Goal: Check status: Check status

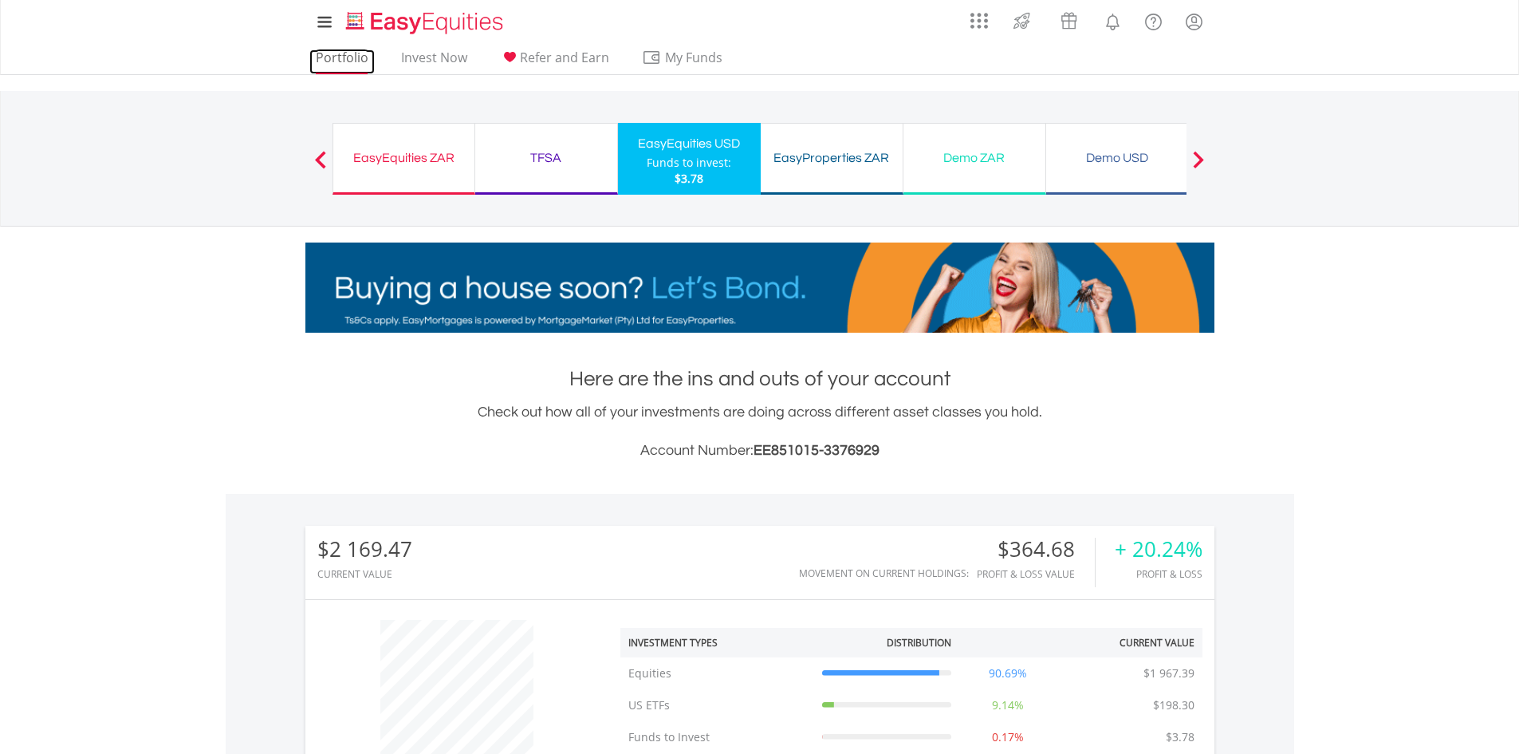
click at [359, 61] on link "Portfolio" at bounding box center [341, 61] width 65 height 25
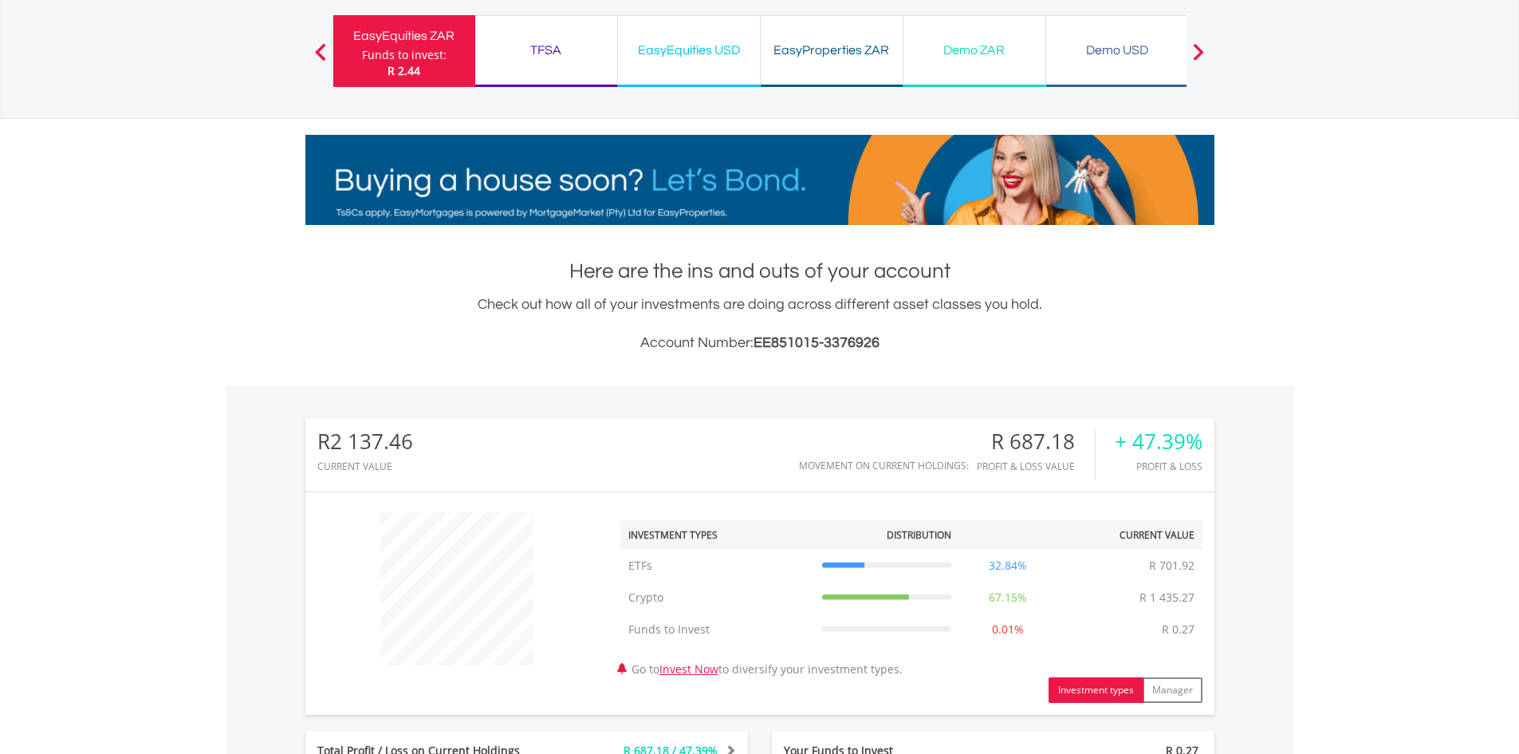
scroll to position [69, 0]
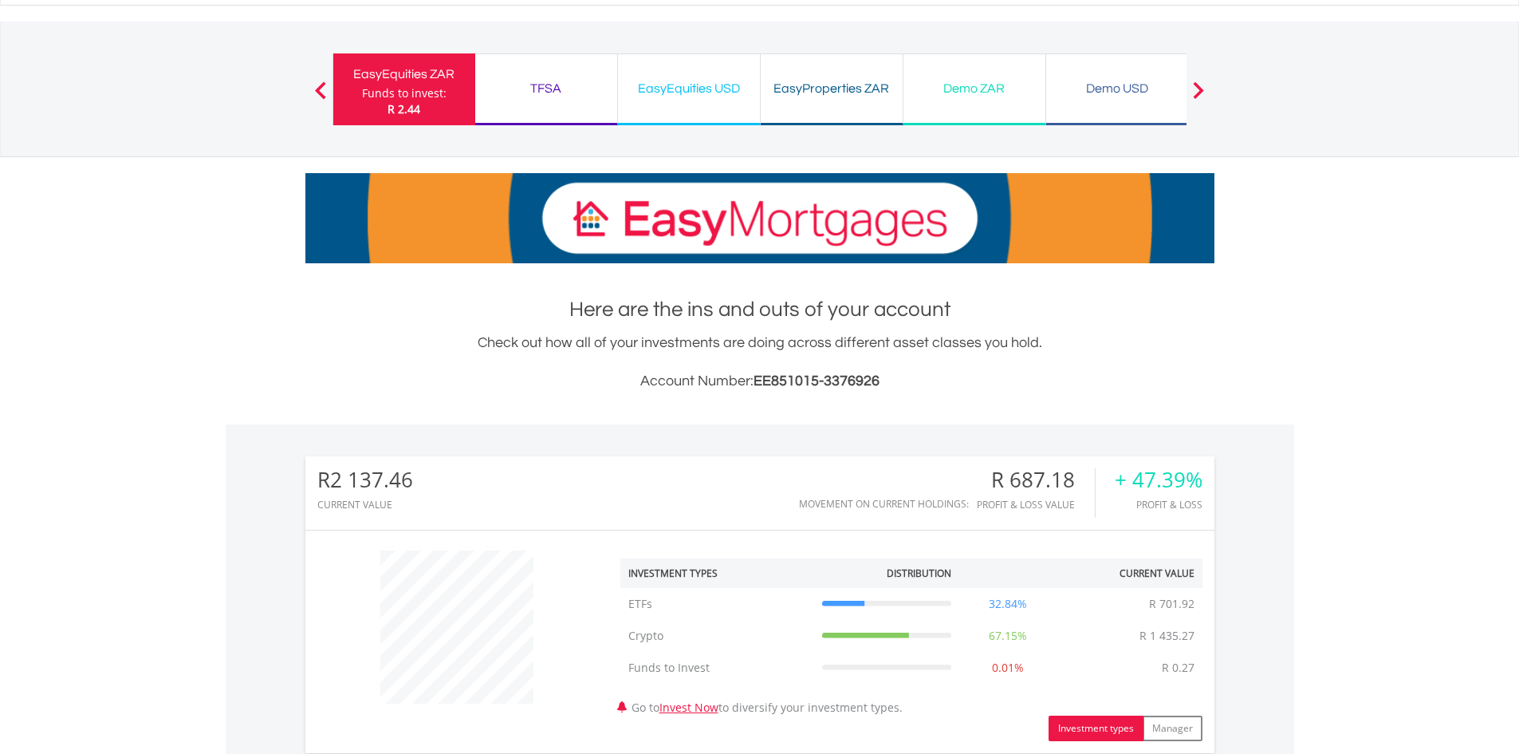
click at [328, 93] on button "Previous" at bounding box center [321, 97] width 32 height 16
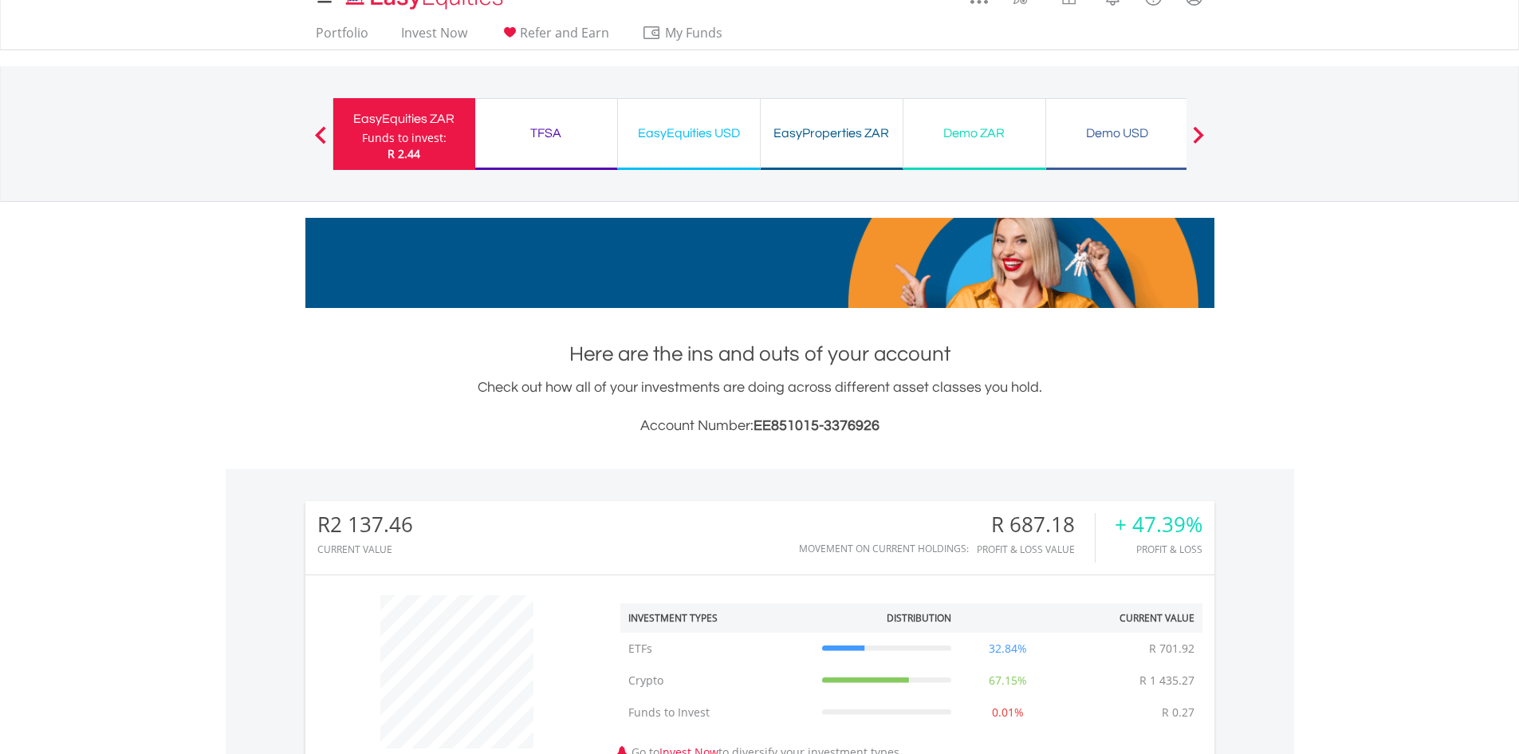
scroll to position [0, 0]
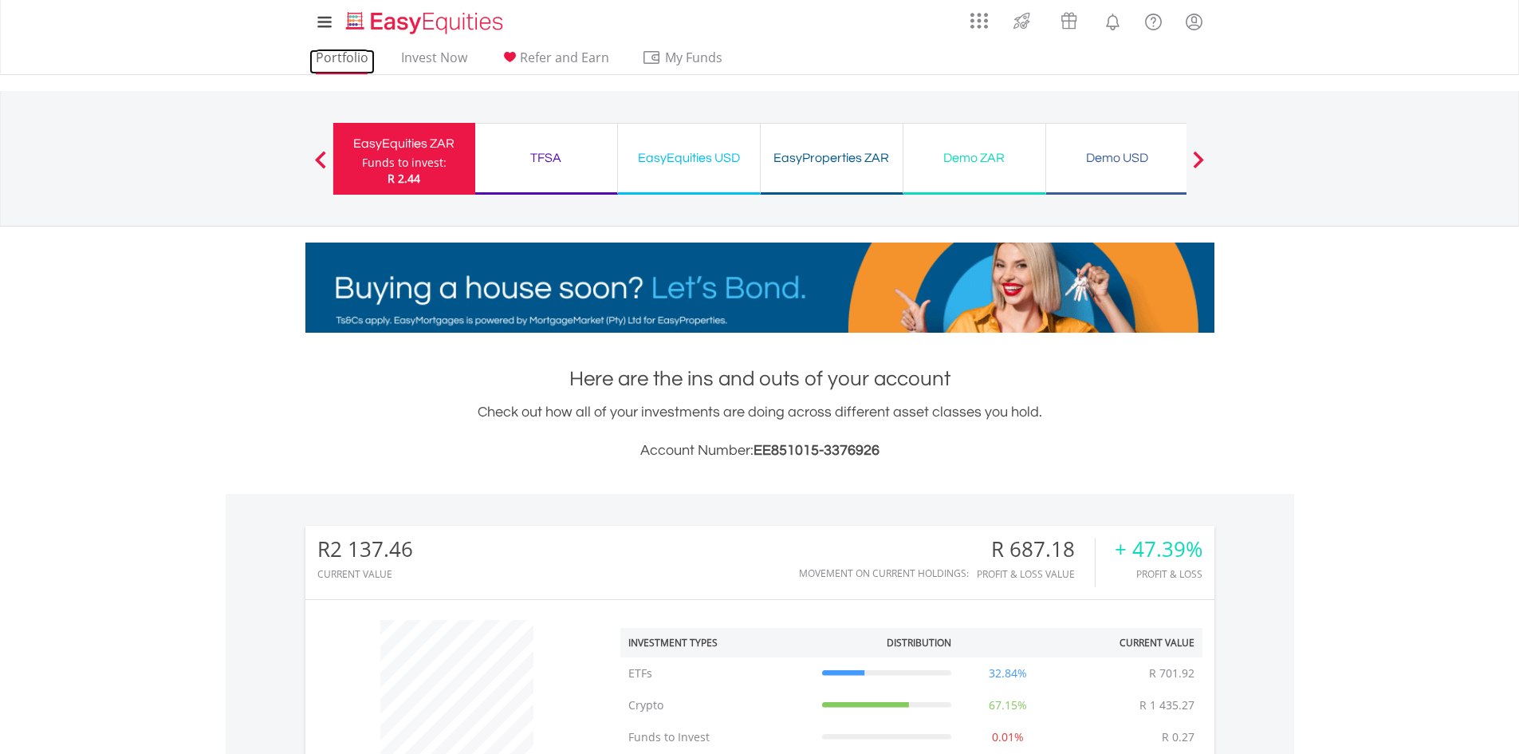
click at [337, 67] on link "Portfolio" at bounding box center [341, 61] width 65 height 25
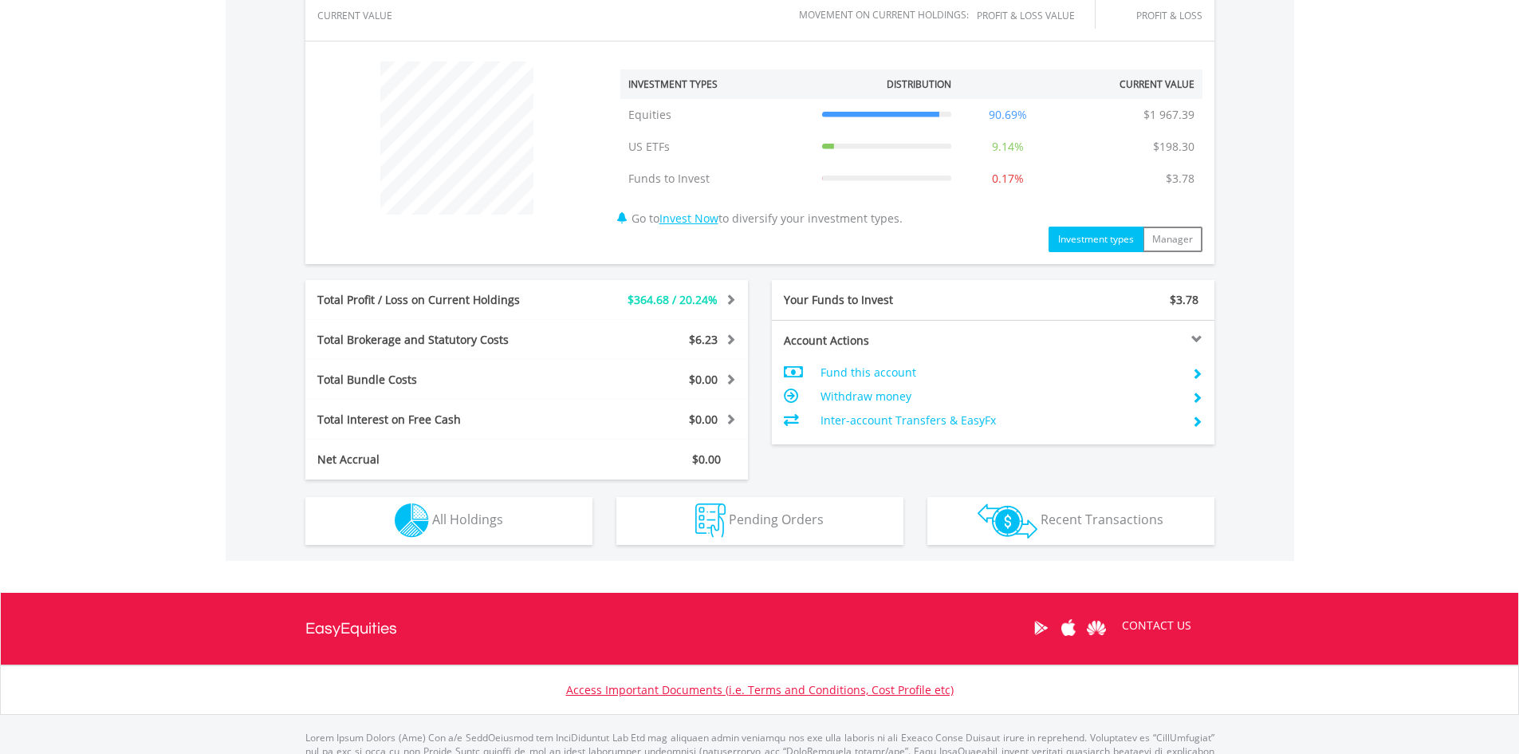
scroll to position [628, 0]
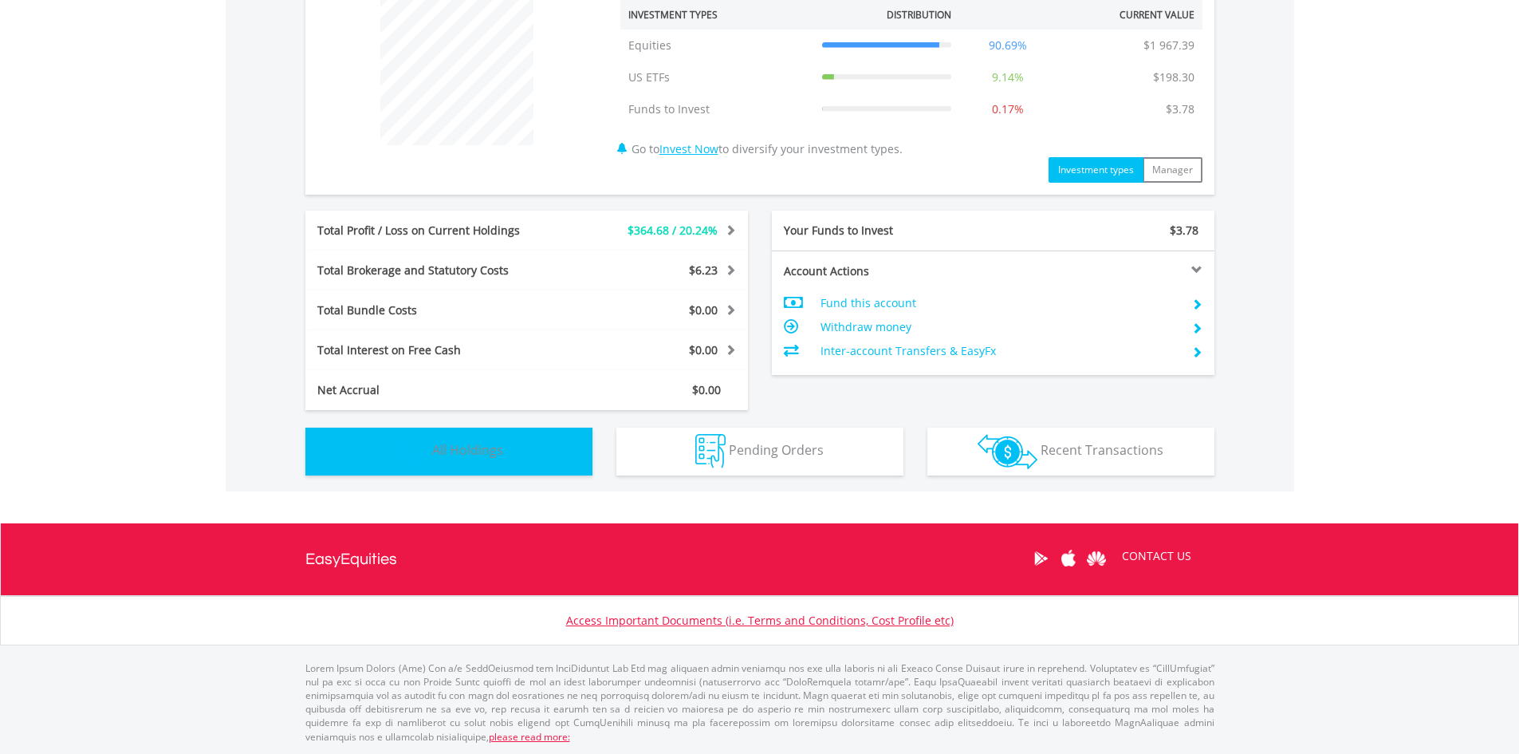
click at [483, 458] on span "All Holdings" at bounding box center [467, 450] width 71 height 18
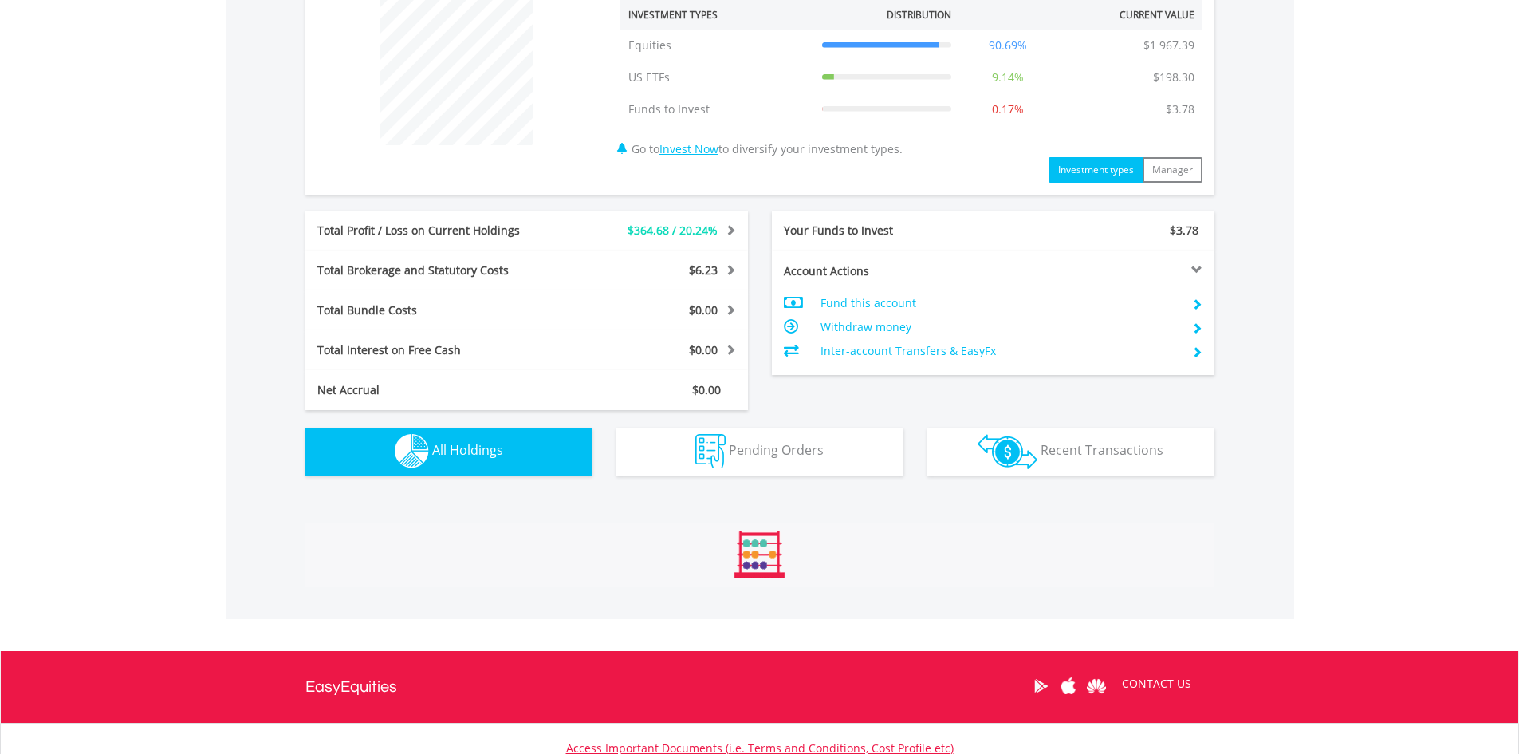
scroll to position [1151, 0]
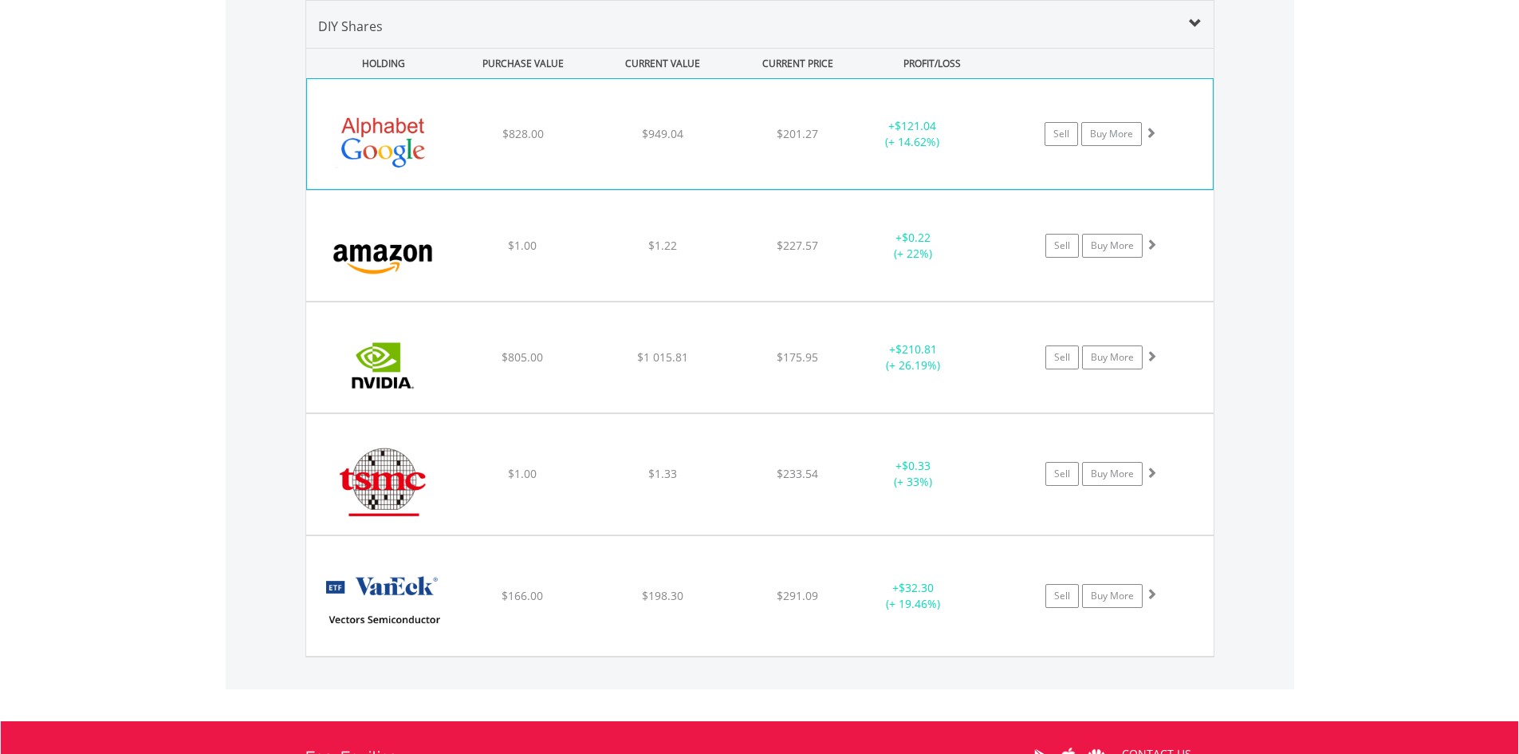
click at [835, 130] on div "$201.27" at bounding box center [797, 134] width 127 height 16
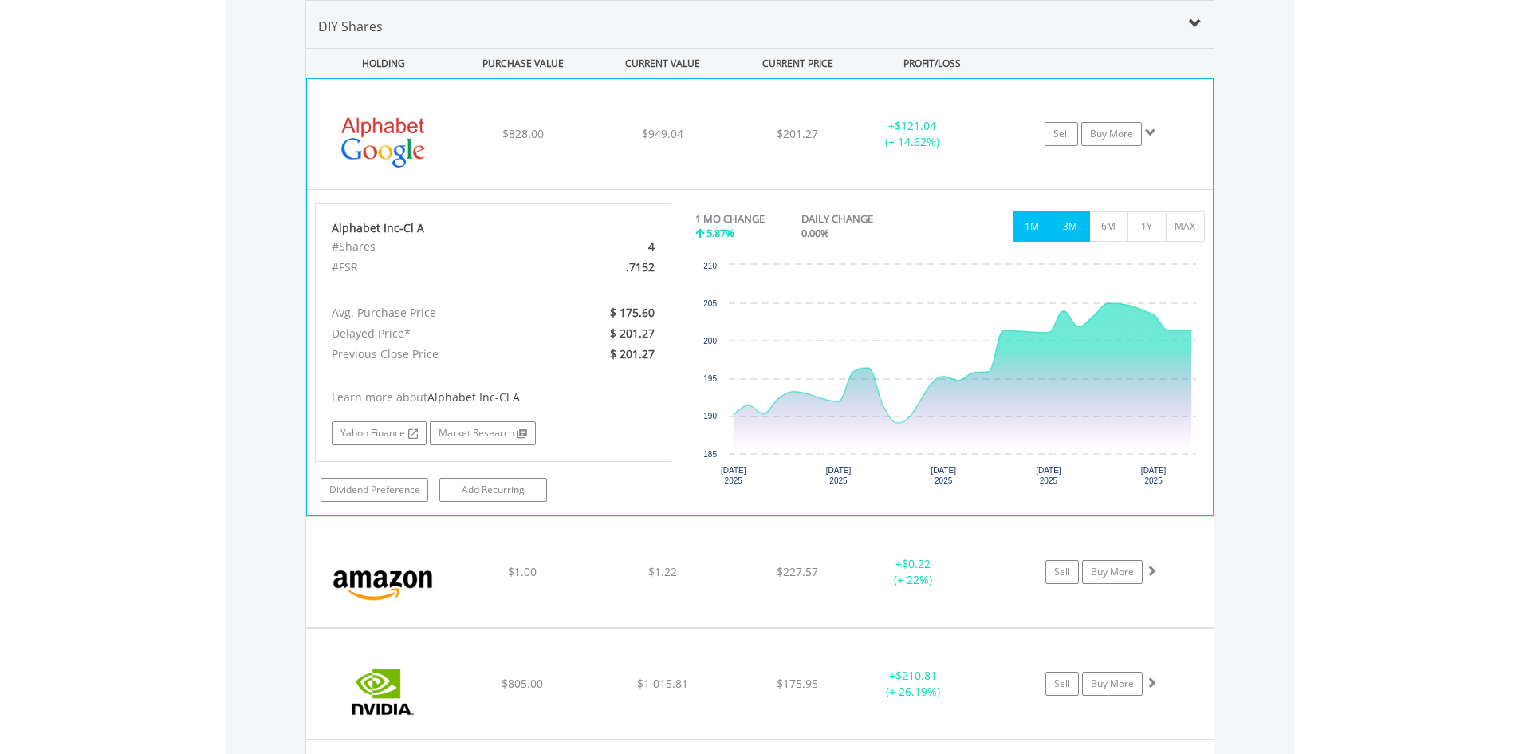
click at [1064, 228] on button "3M" at bounding box center [1070, 226] width 39 height 30
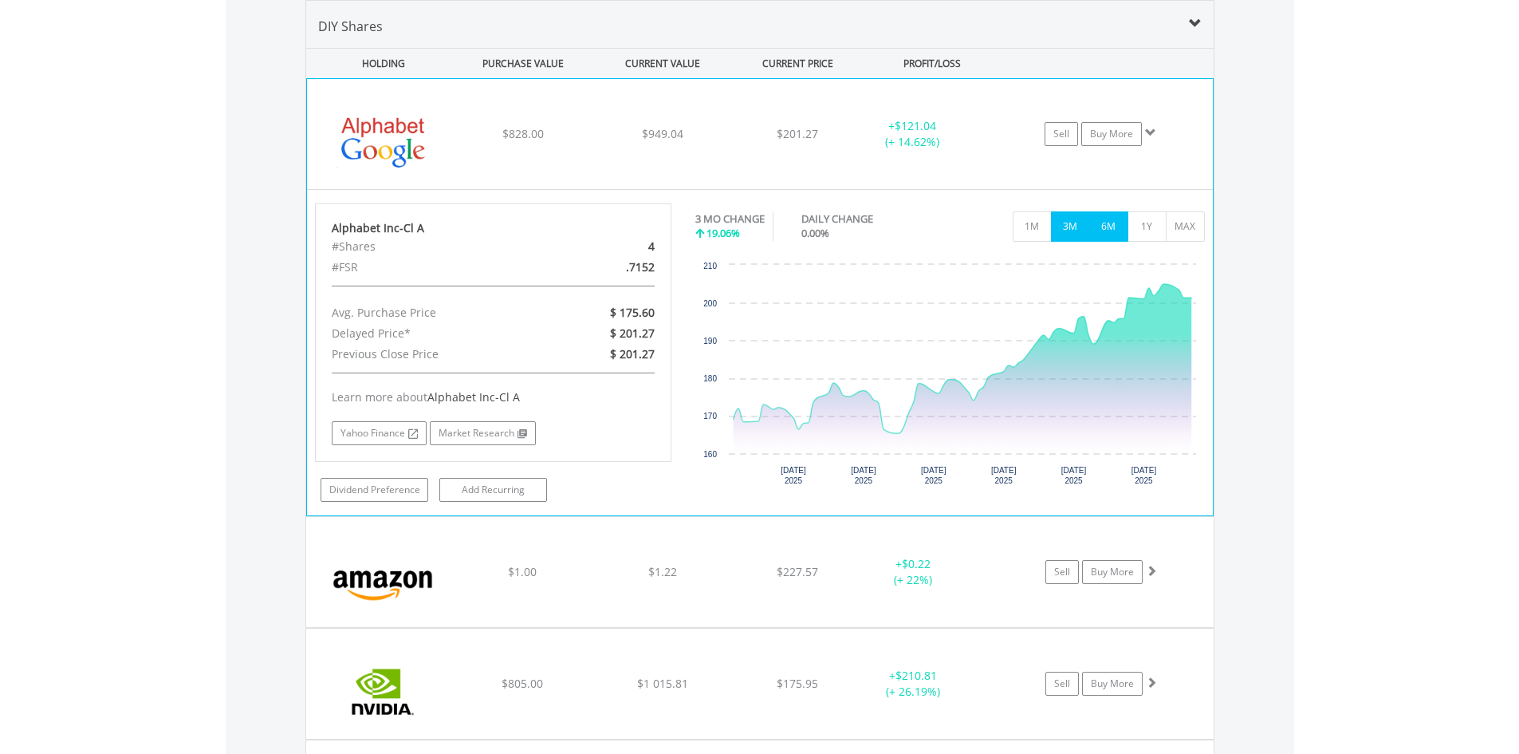
click at [1094, 231] on button "6M" at bounding box center [1108, 226] width 39 height 30
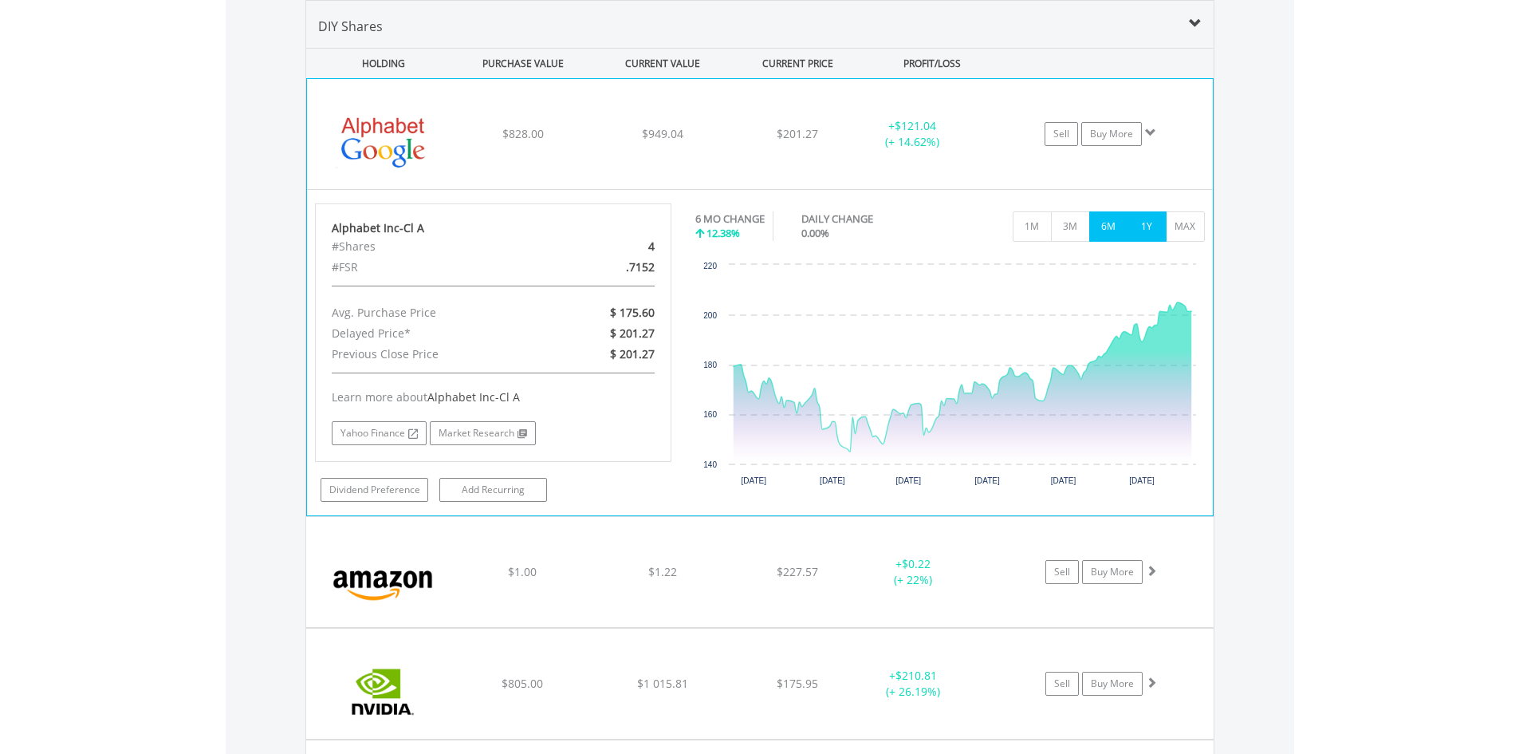
click at [1146, 225] on button "1Y" at bounding box center [1147, 226] width 39 height 30
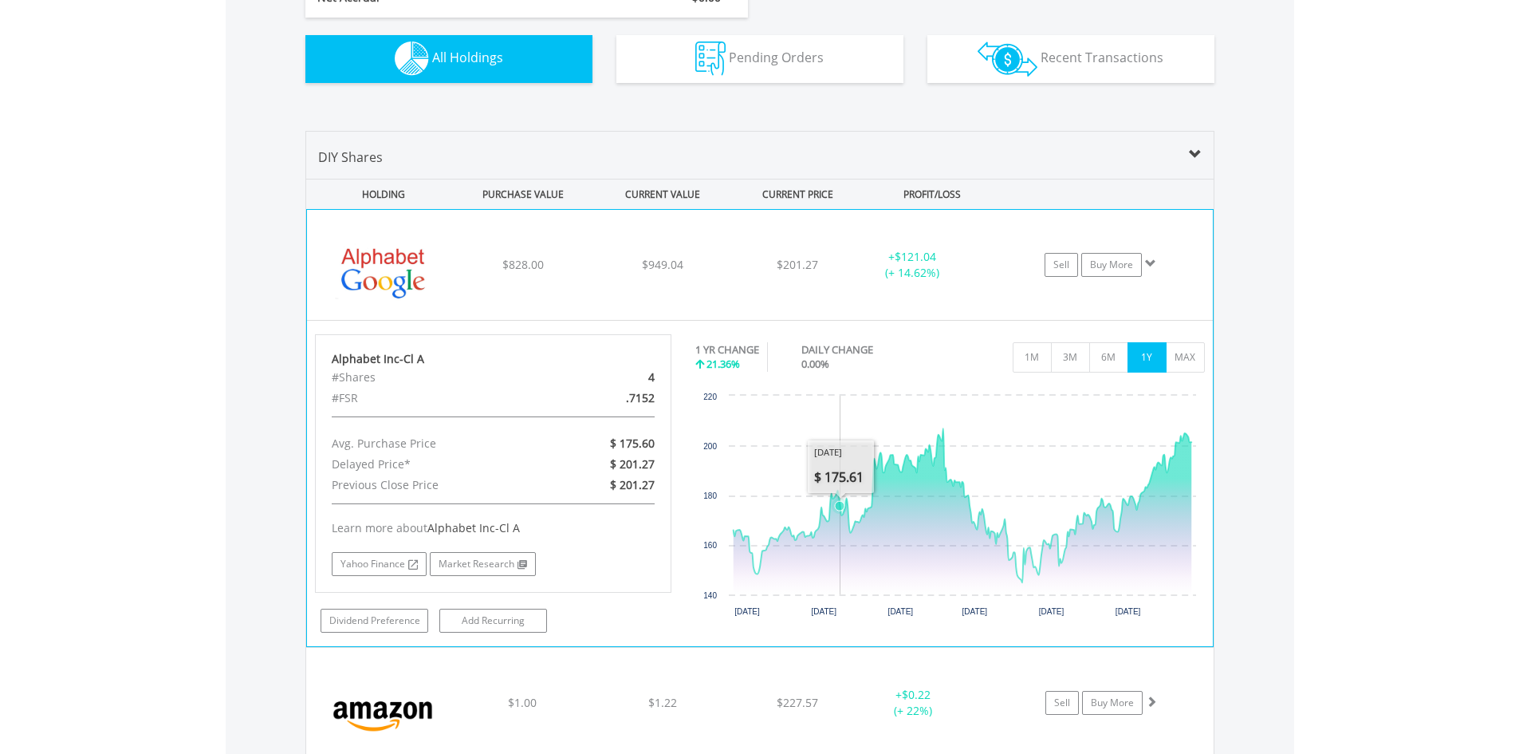
scroll to position [991, 0]
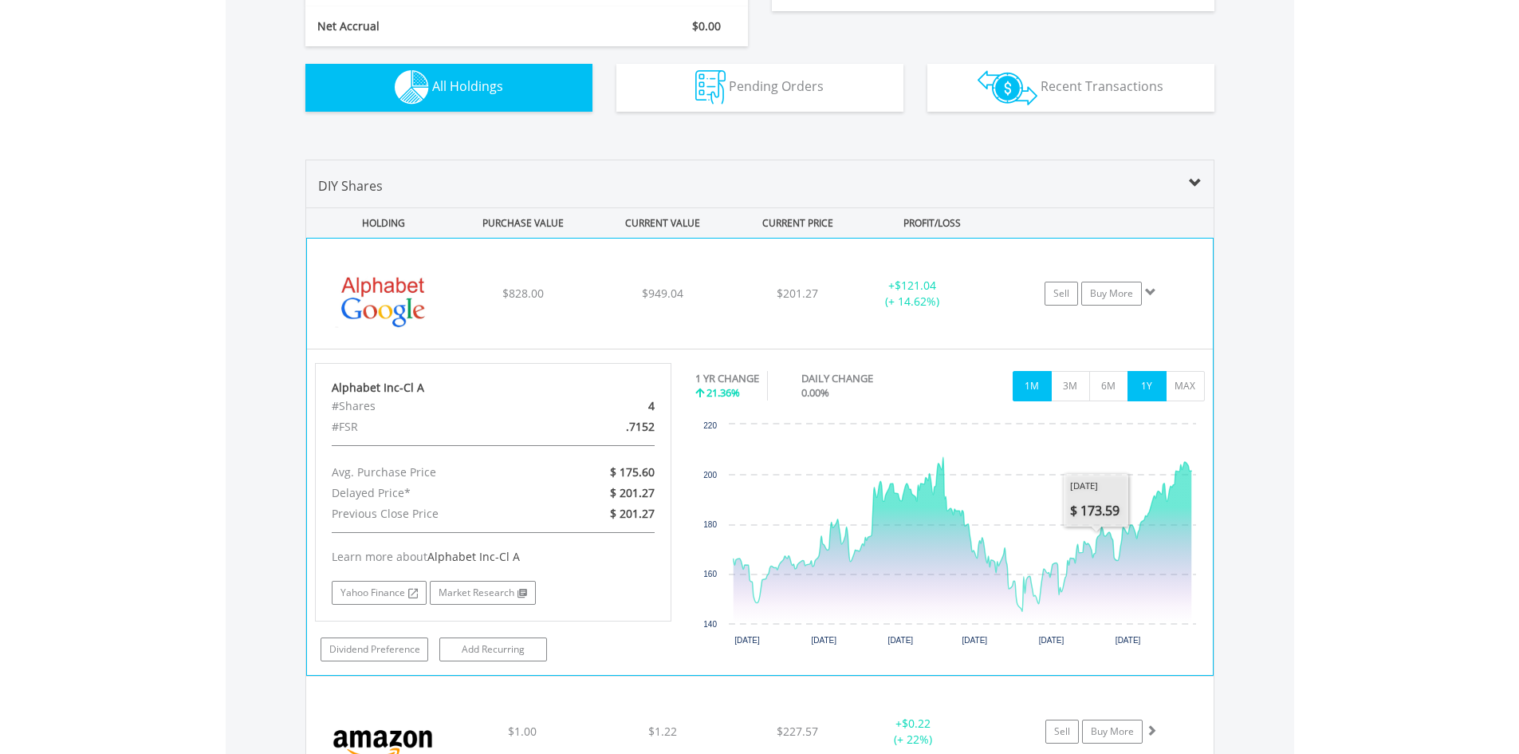
click at [1040, 390] on button "1M" at bounding box center [1032, 386] width 39 height 30
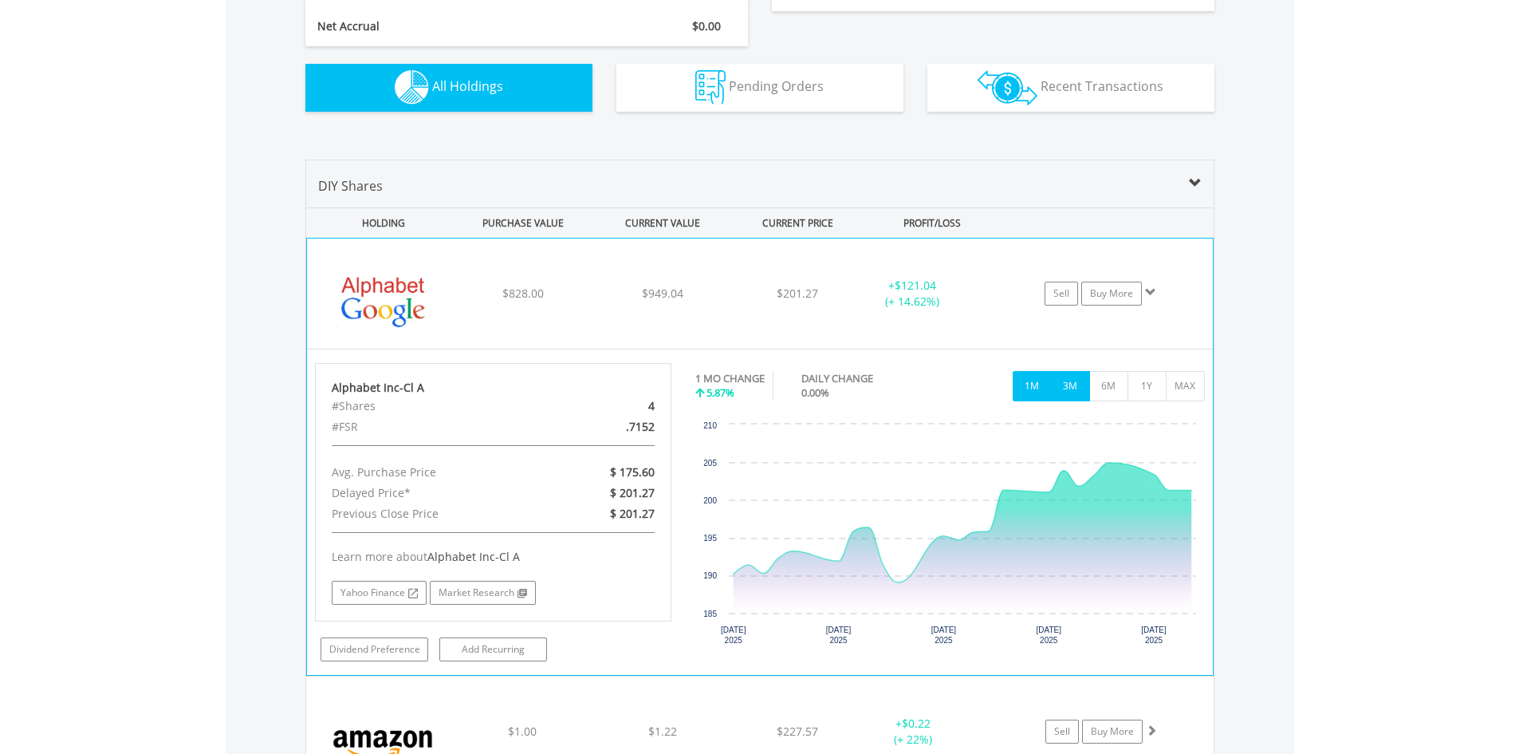
click at [1077, 392] on button "3M" at bounding box center [1070, 386] width 39 height 30
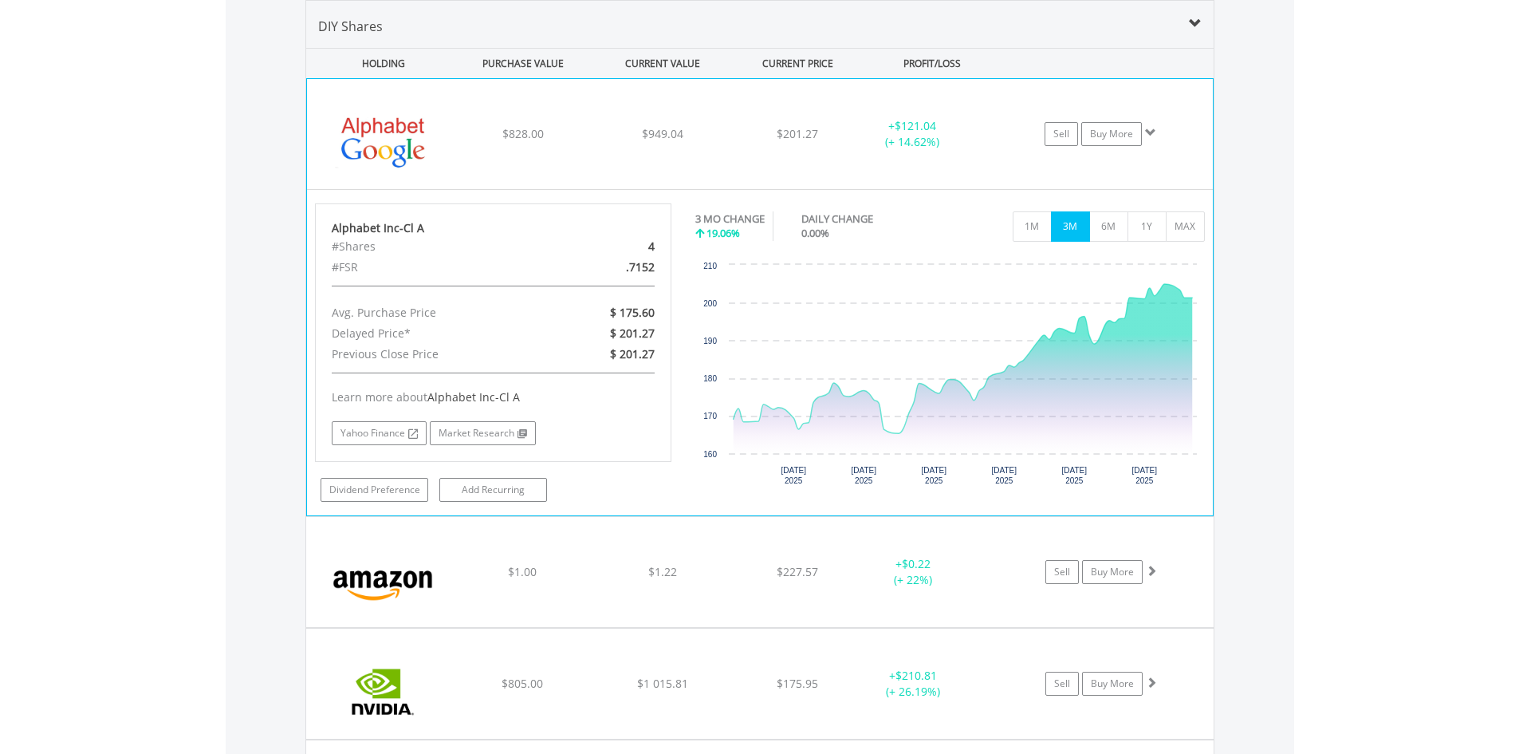
scroll to position [1071, 0]
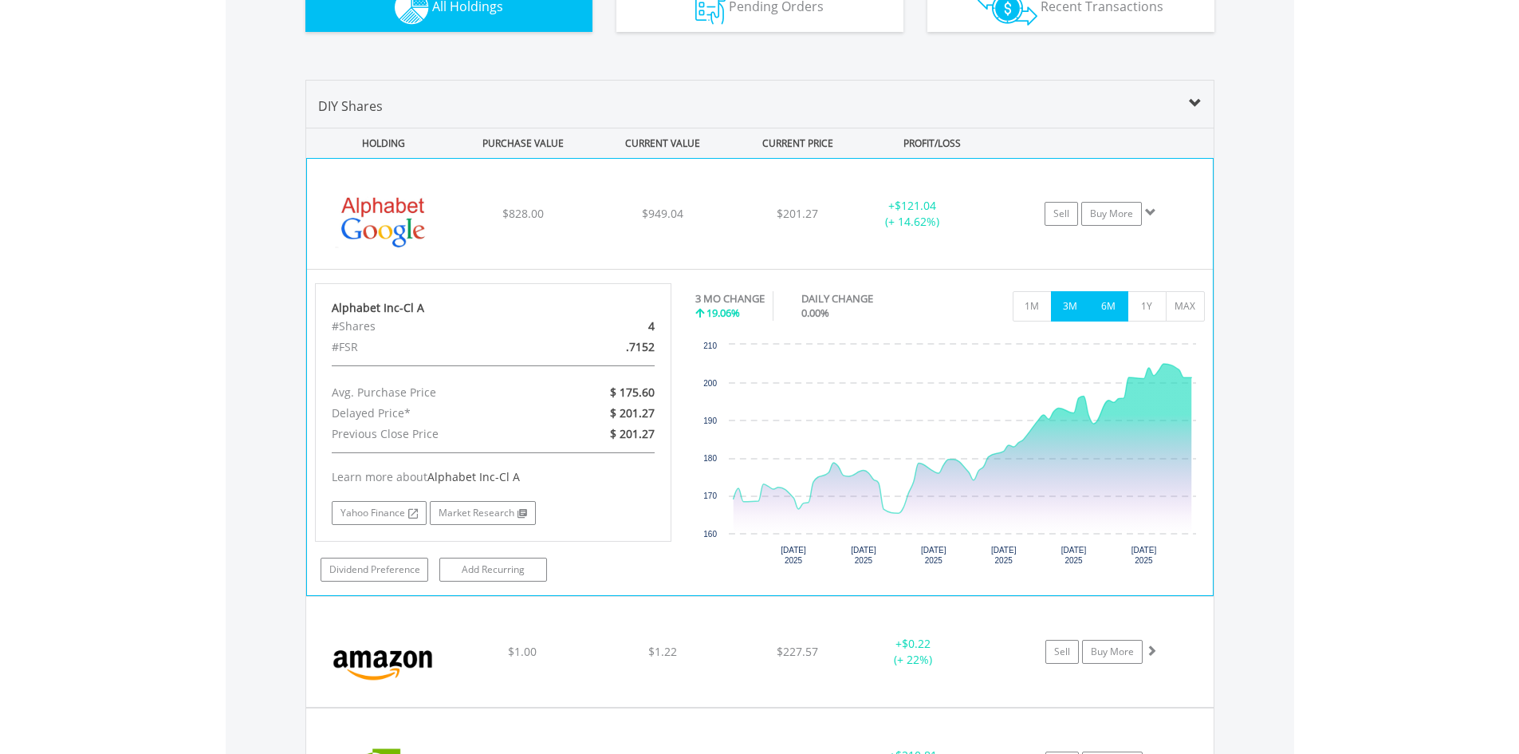
click at [1099, 309] on button "6M" at bounding box center [1108, 306] width 39 height 30
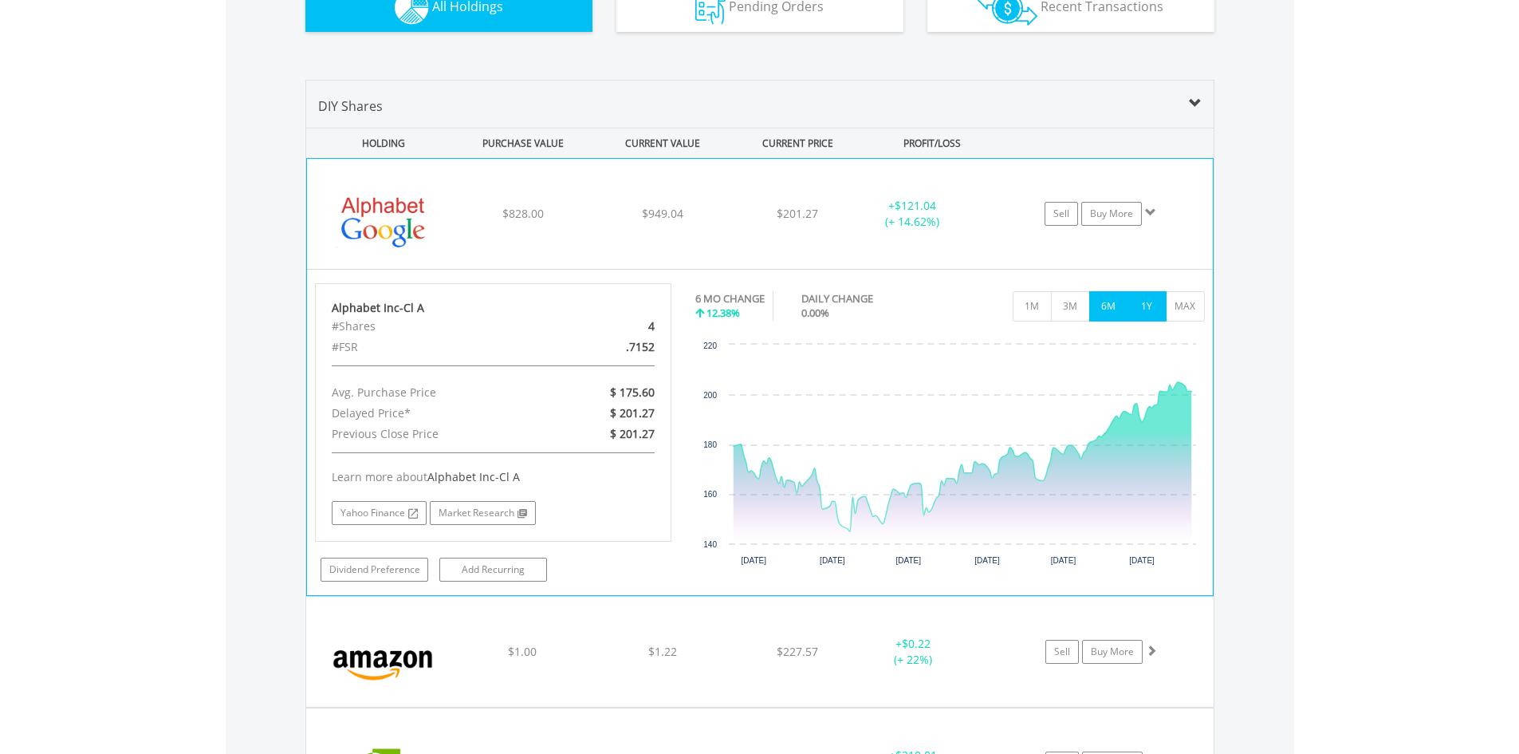
click at [1134, 309] on button "1Y" at bounding box center [1147, 306] width 39 height 30
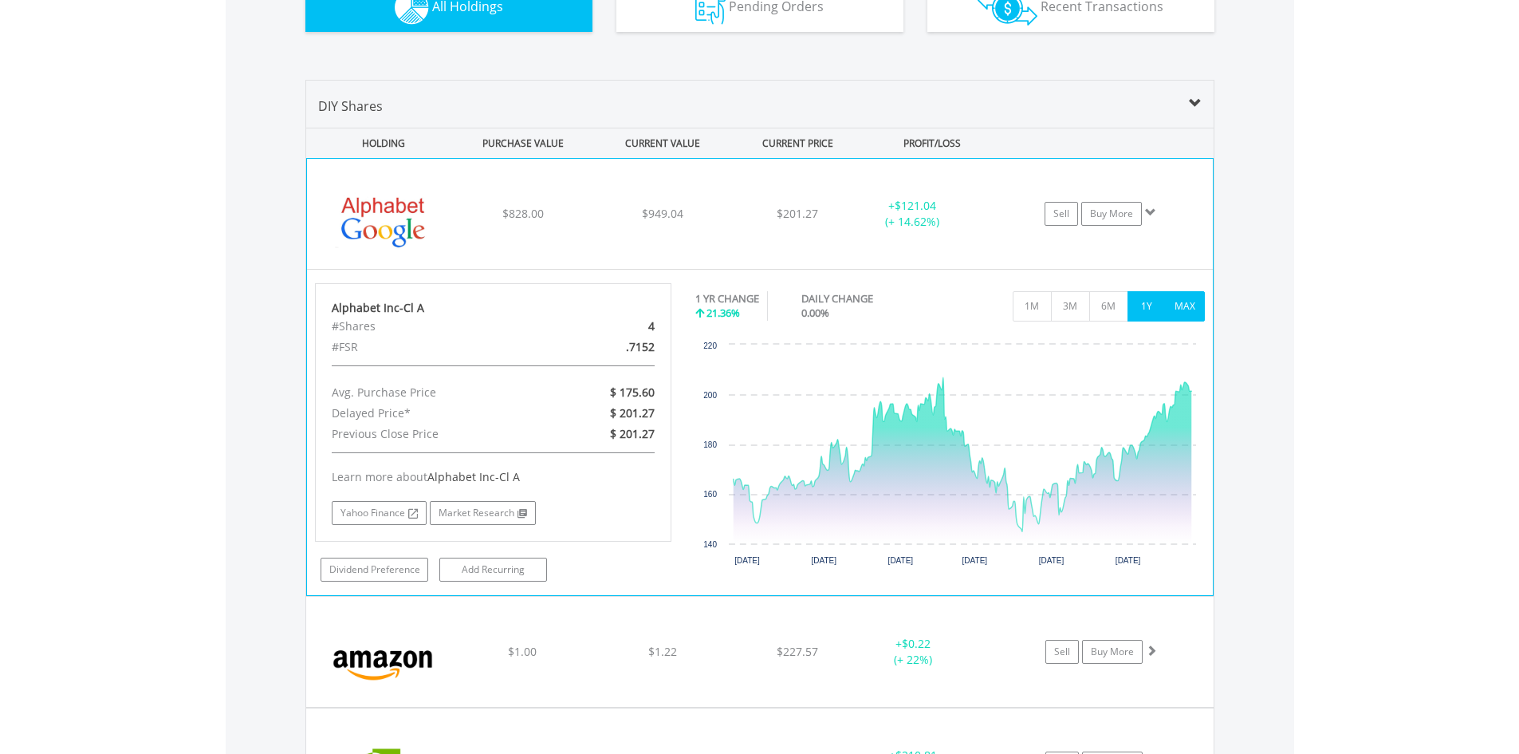
click at [1179, 308] on button "MAX" at bounding box center [1185, 306] width 39 height 30
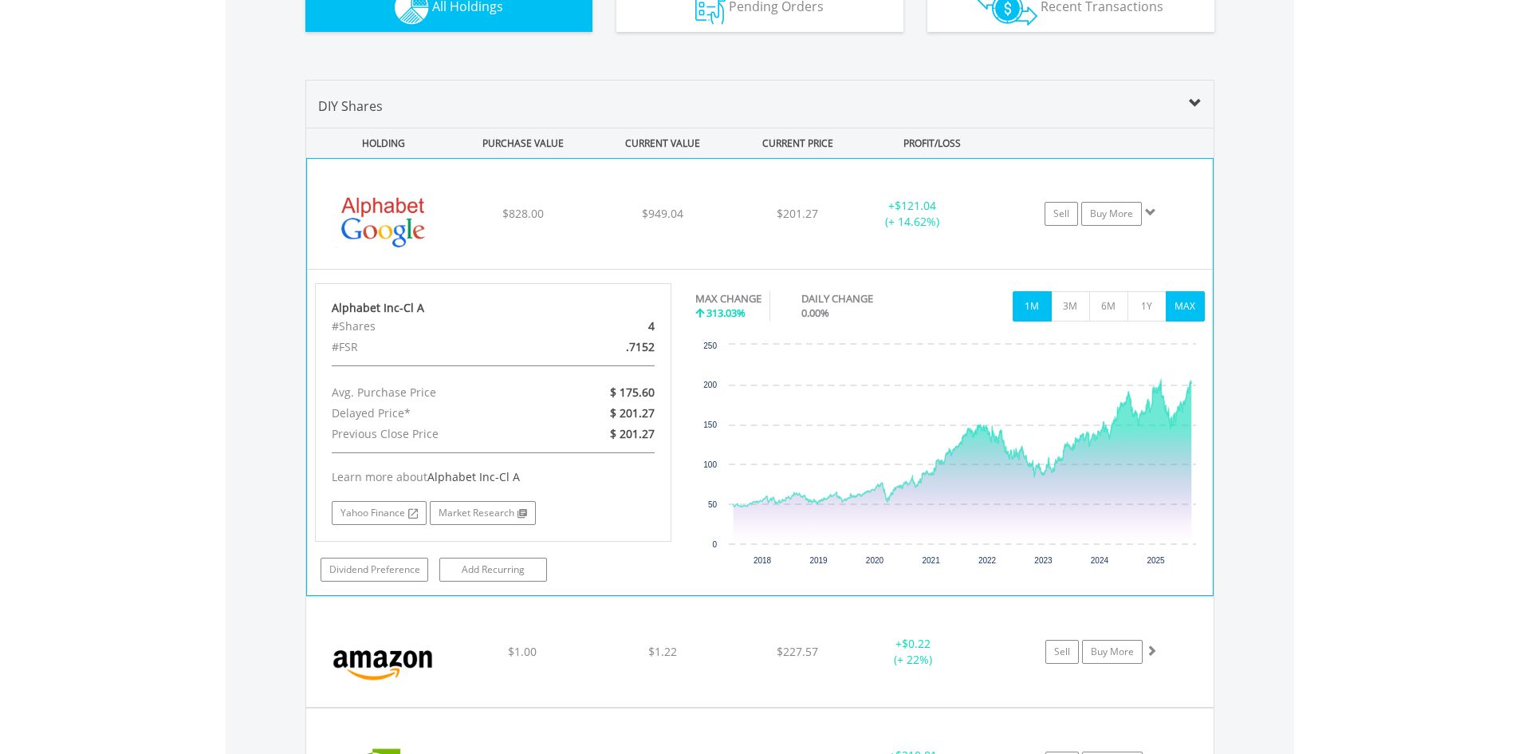
click at [1041, 314] on button "1M" at bounding box center [1032, 306] width 39 height 30
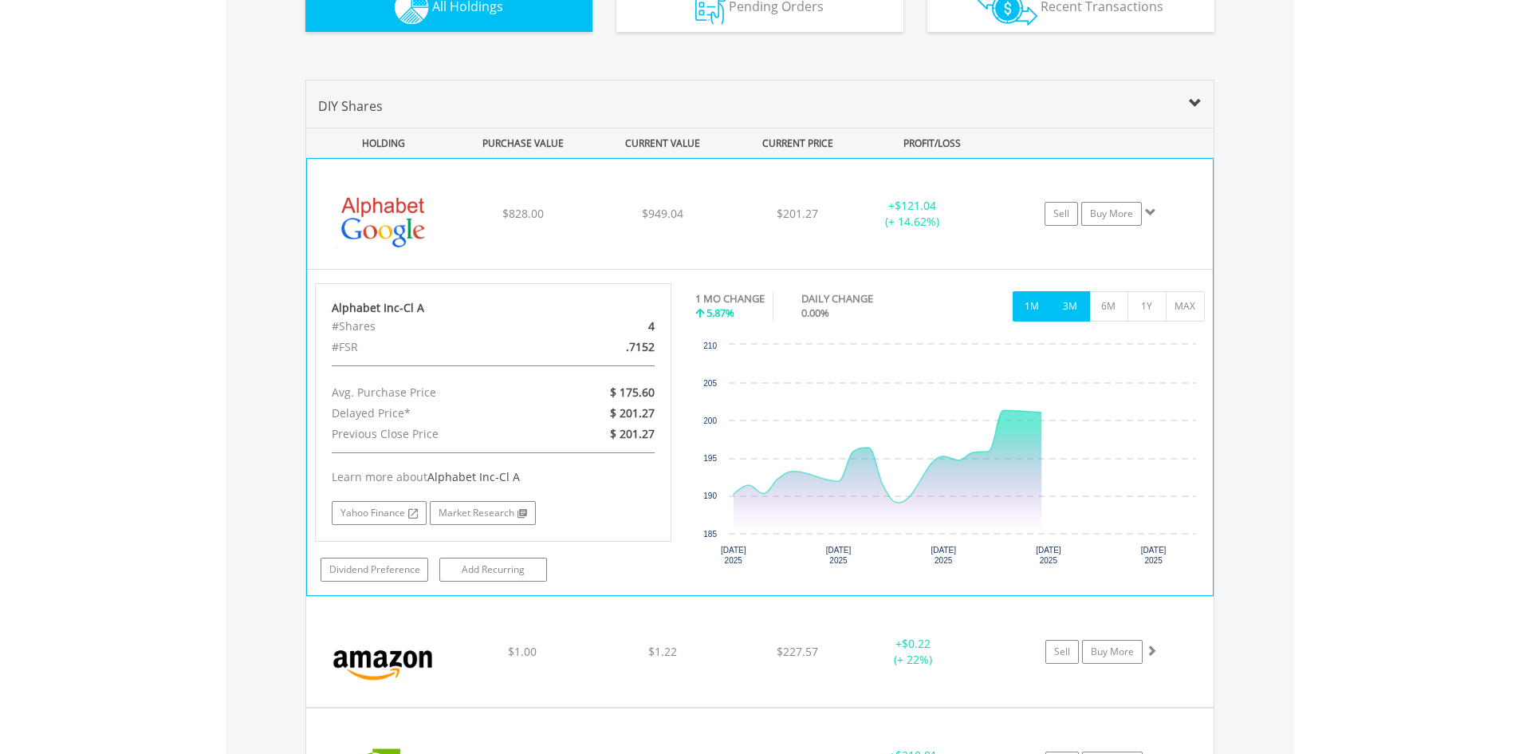
click at [1074, 309] on button "3M" at bounding box center [1070, 306] width 39 height 30
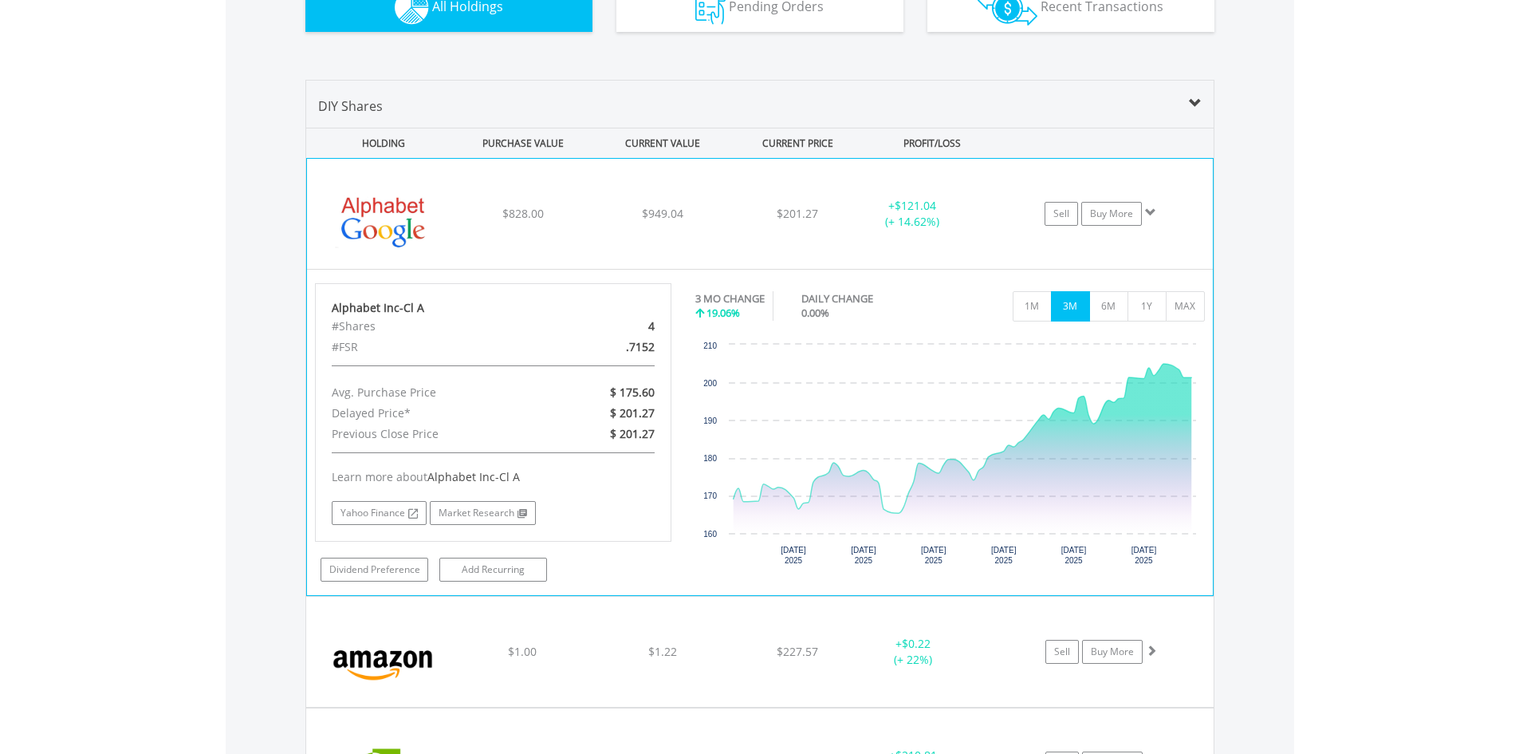
click at [1155, 208] on span at bounding box center [1150, 212] width 11 height 11
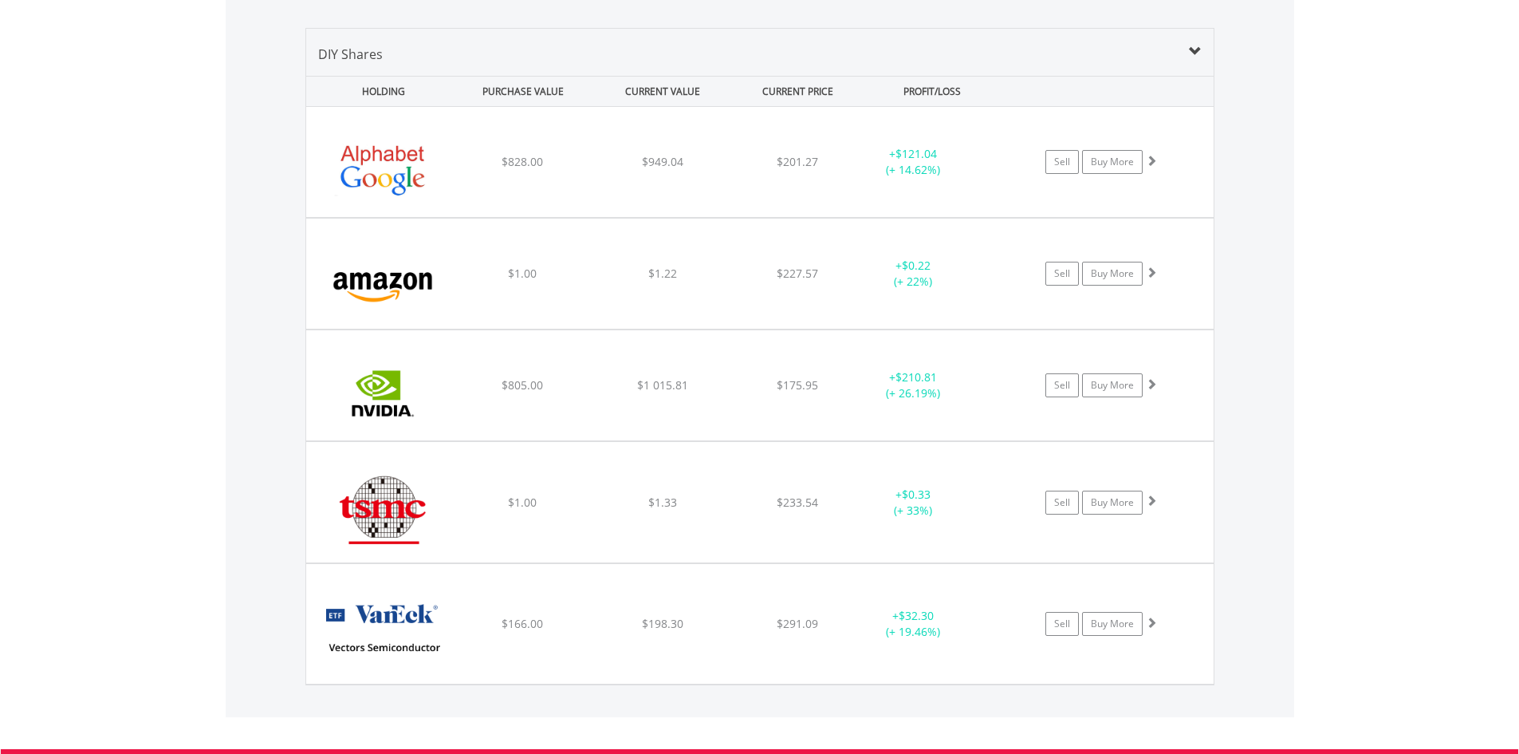
scroll to position [1151, 0]
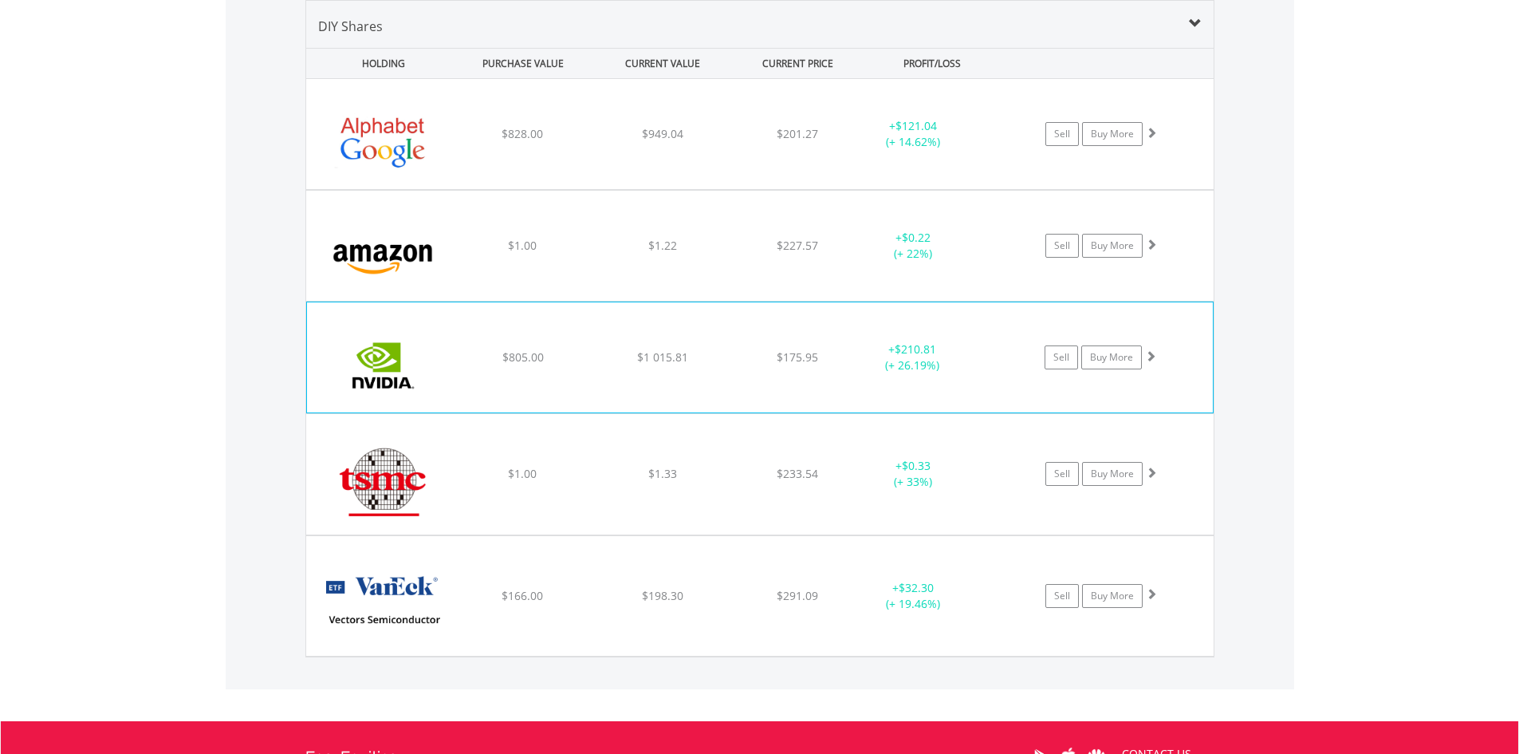
click at [912, 150] on div "+ $210.81 (+ 26.19%)" at bounding box center [913, 134] width 120 height 32
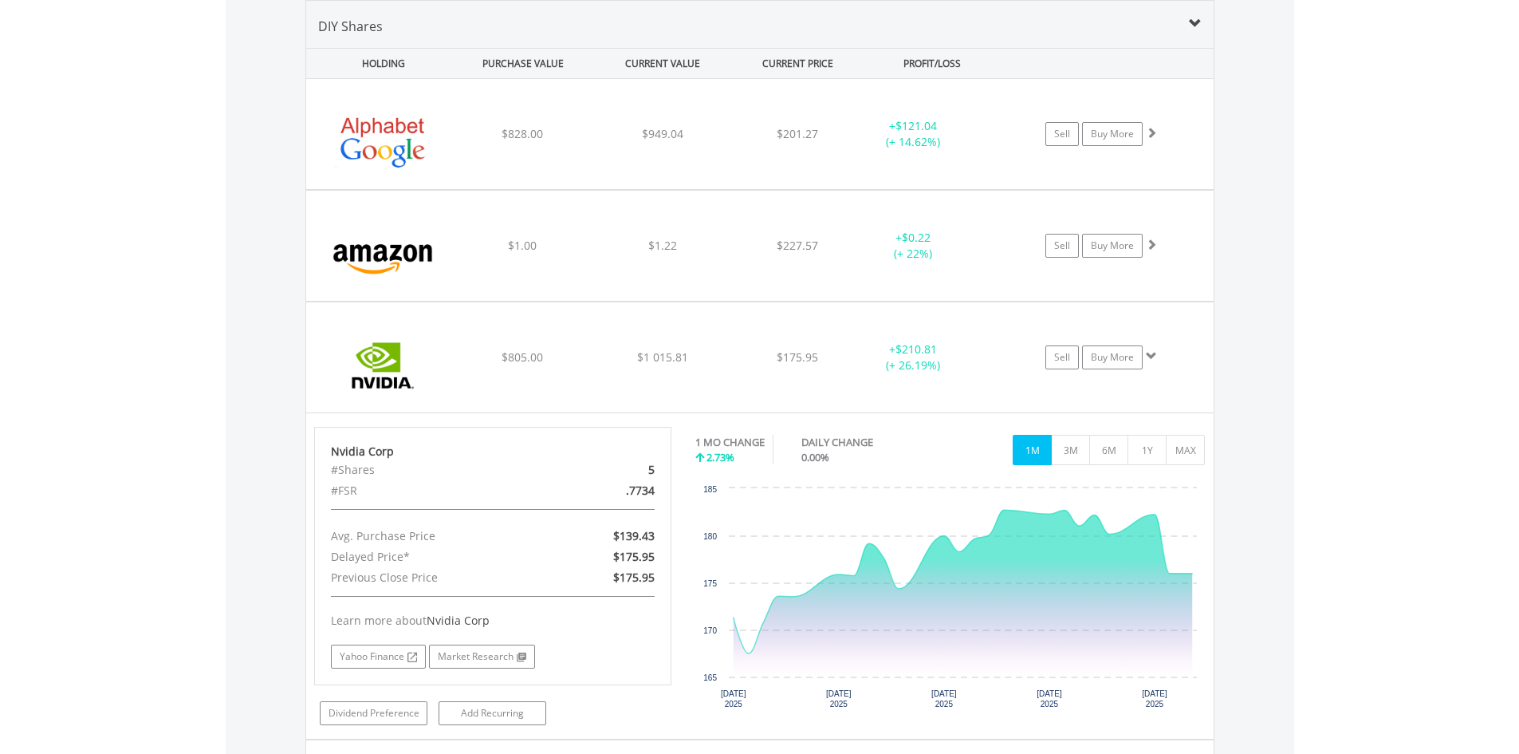
scroll to position [1310, 0]
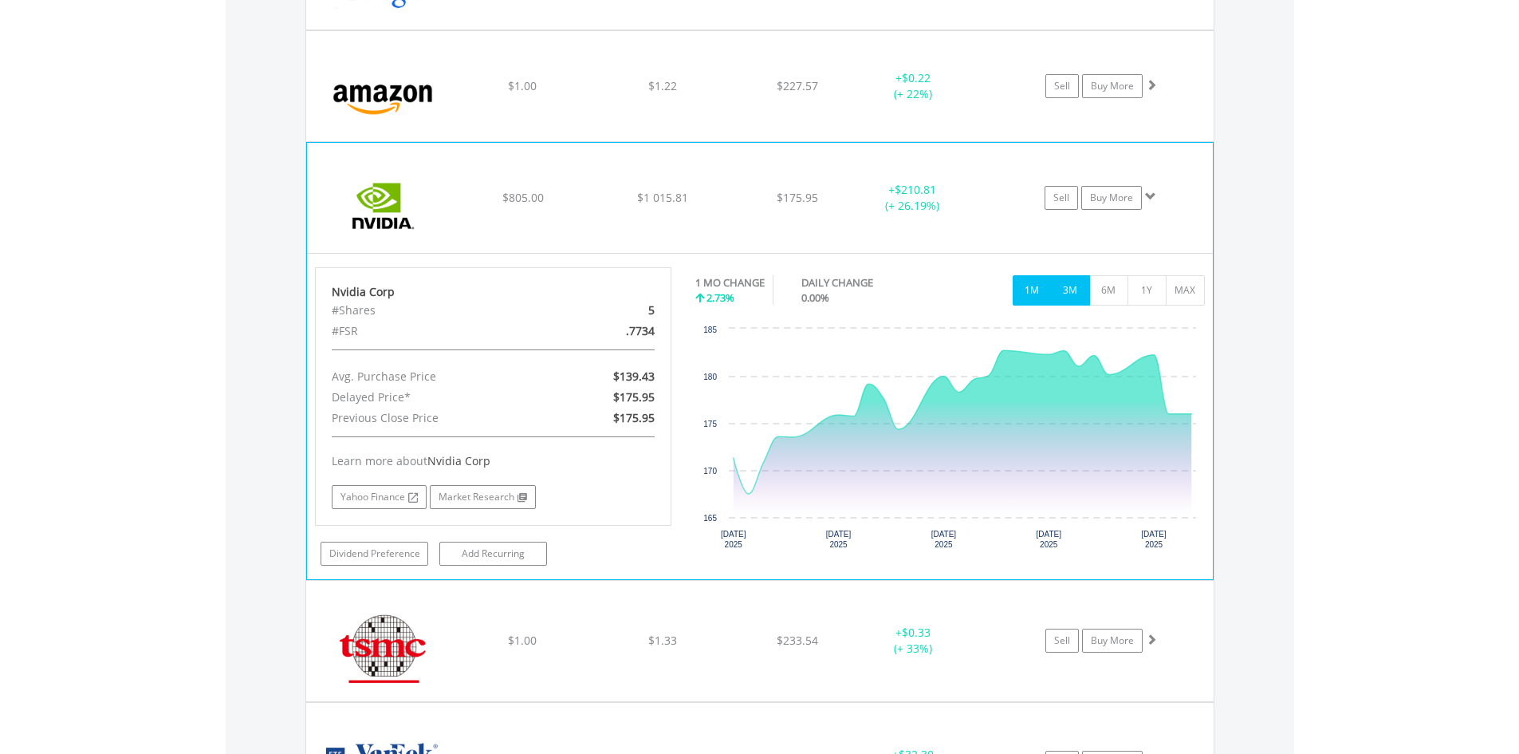
click at [1074, 287] on button "3M" at bounding box center [1070, 290] width 39 height 30
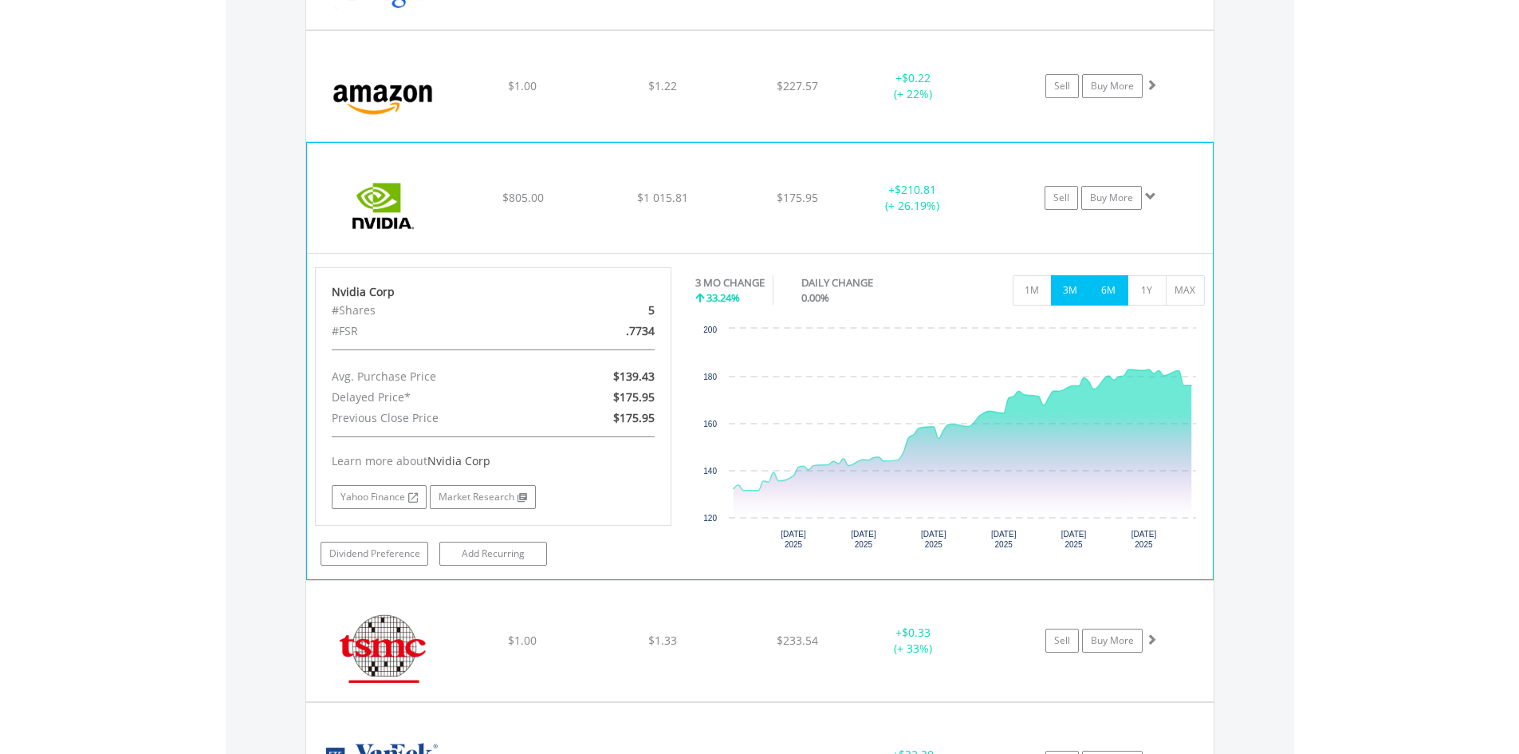
click at [1104, 287] on button "6M" at bounding box center [1108, 290] width 39 height 30
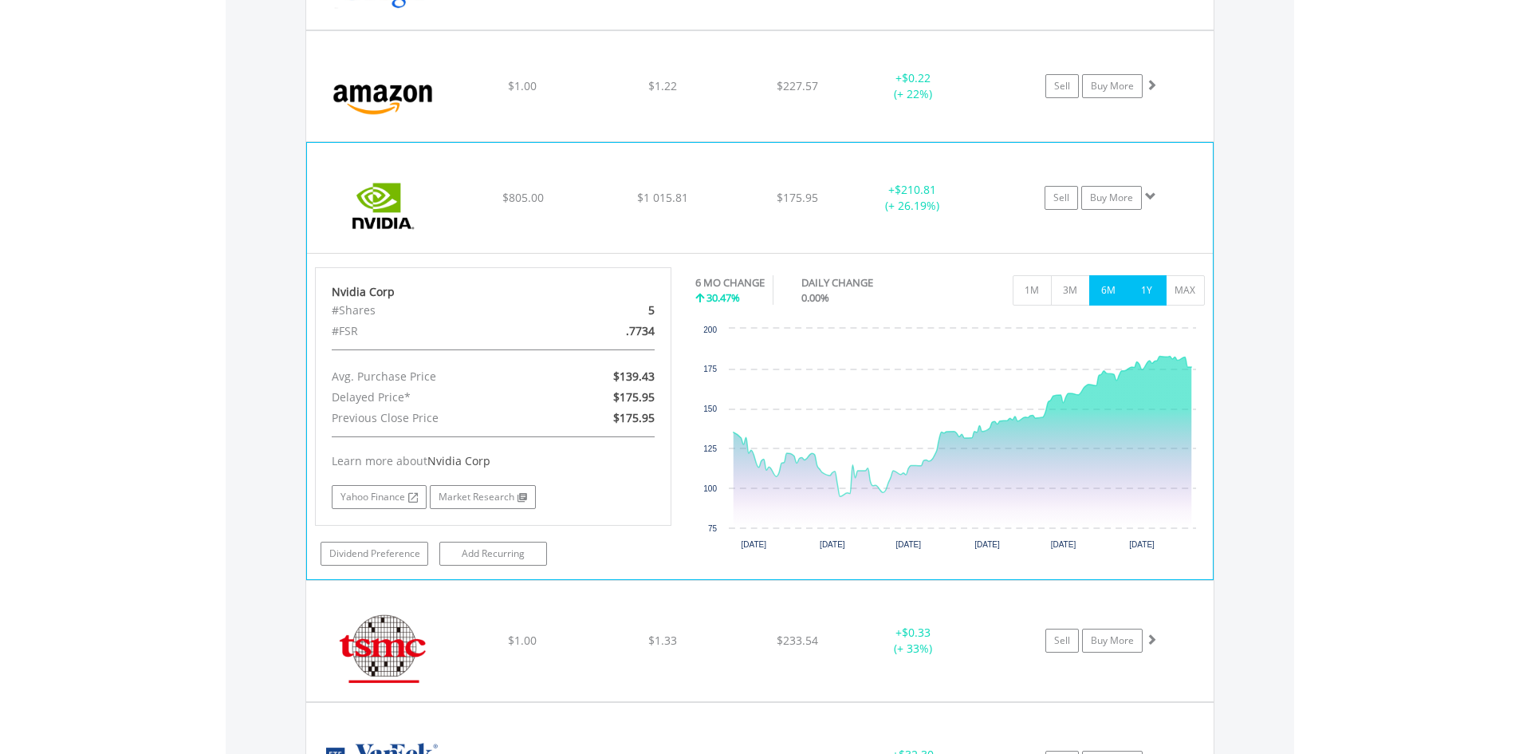
click at [1158, 294] on button "1Y" at bounding box center [1147, 290] width 39 height 30
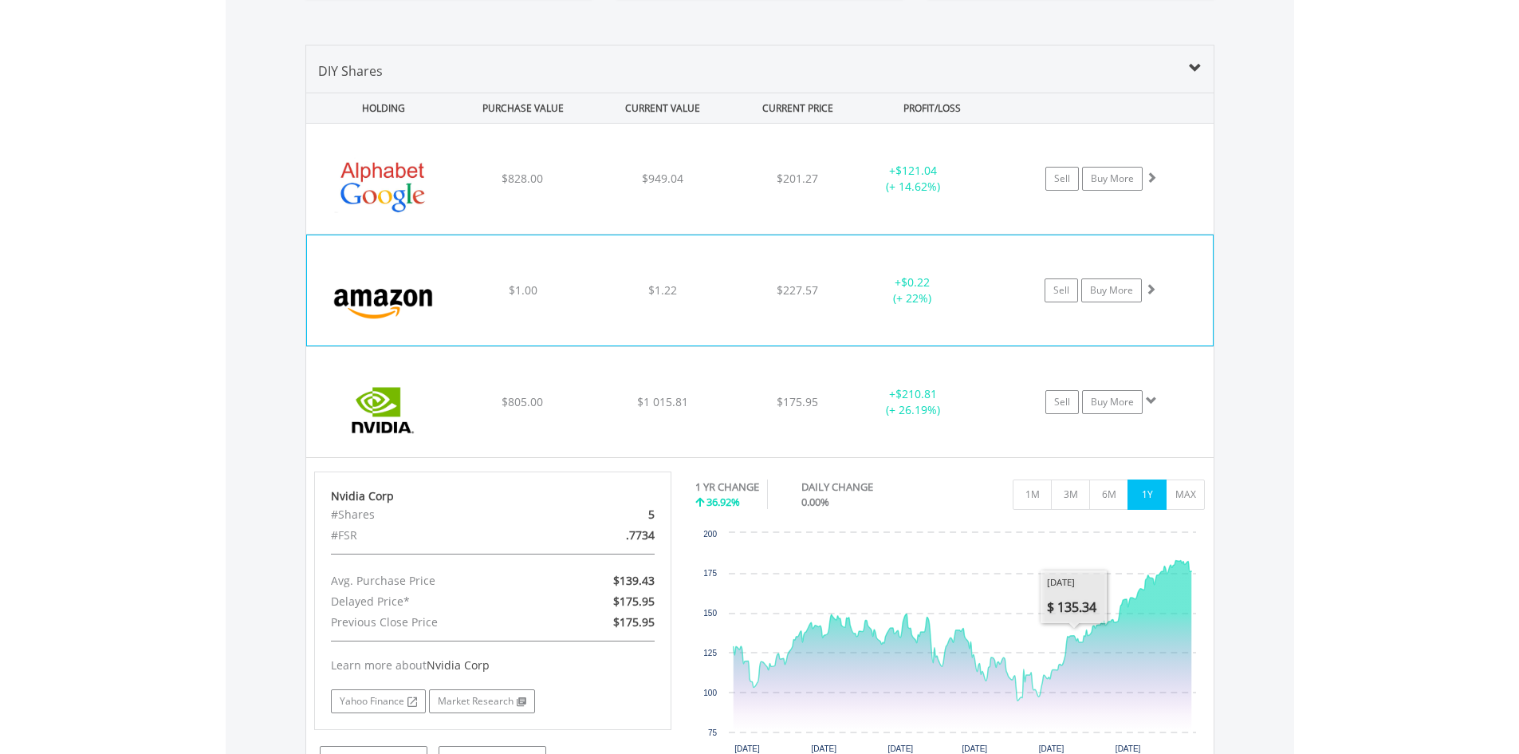
scroll to position [1071, 0]
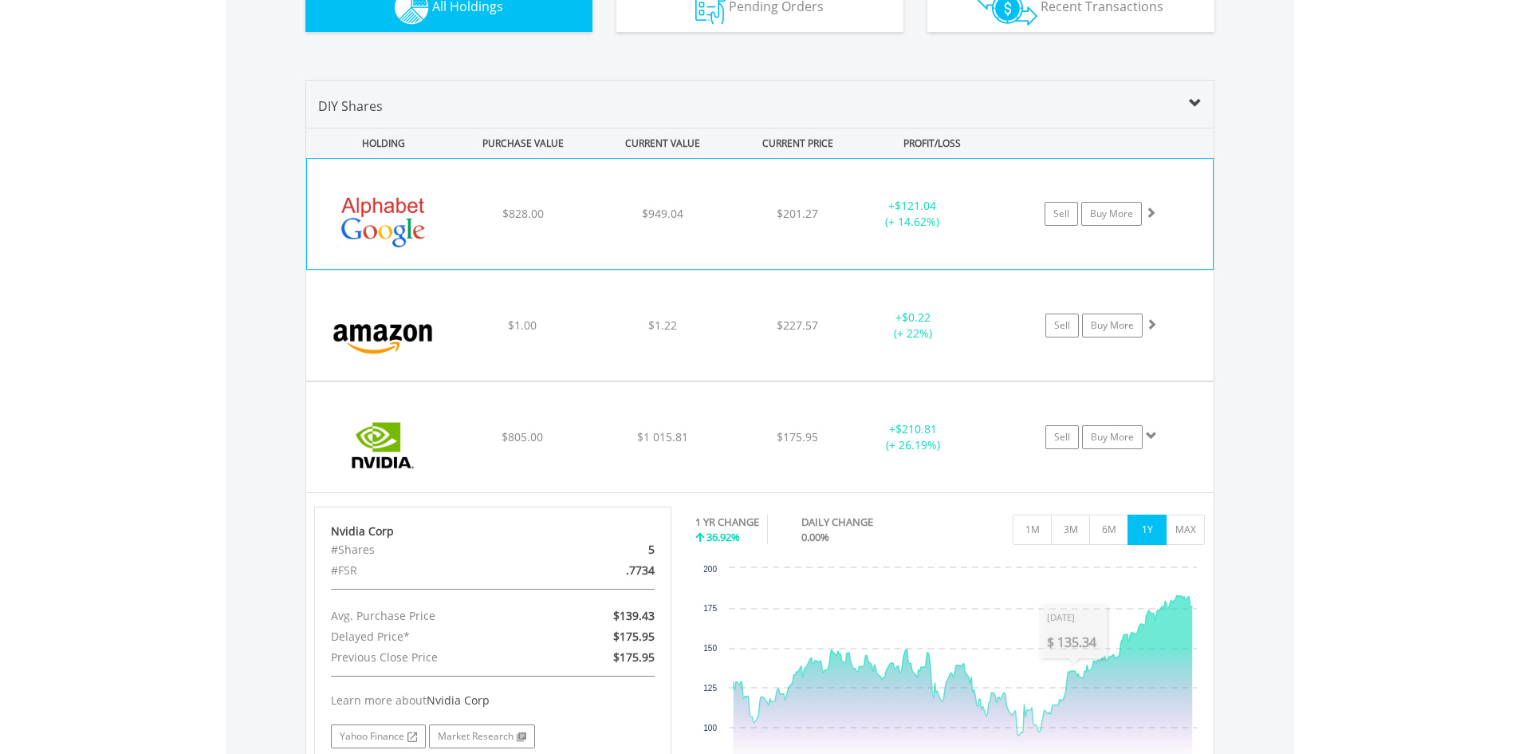
click at [810, 231] on div "﻿ Alphabet Inc-Cl A $828.00 $949.04 $201.27 + $121.04 (+ 14.62%) Sell Buy More" at bounding box center [760, 214] width 906 height 110
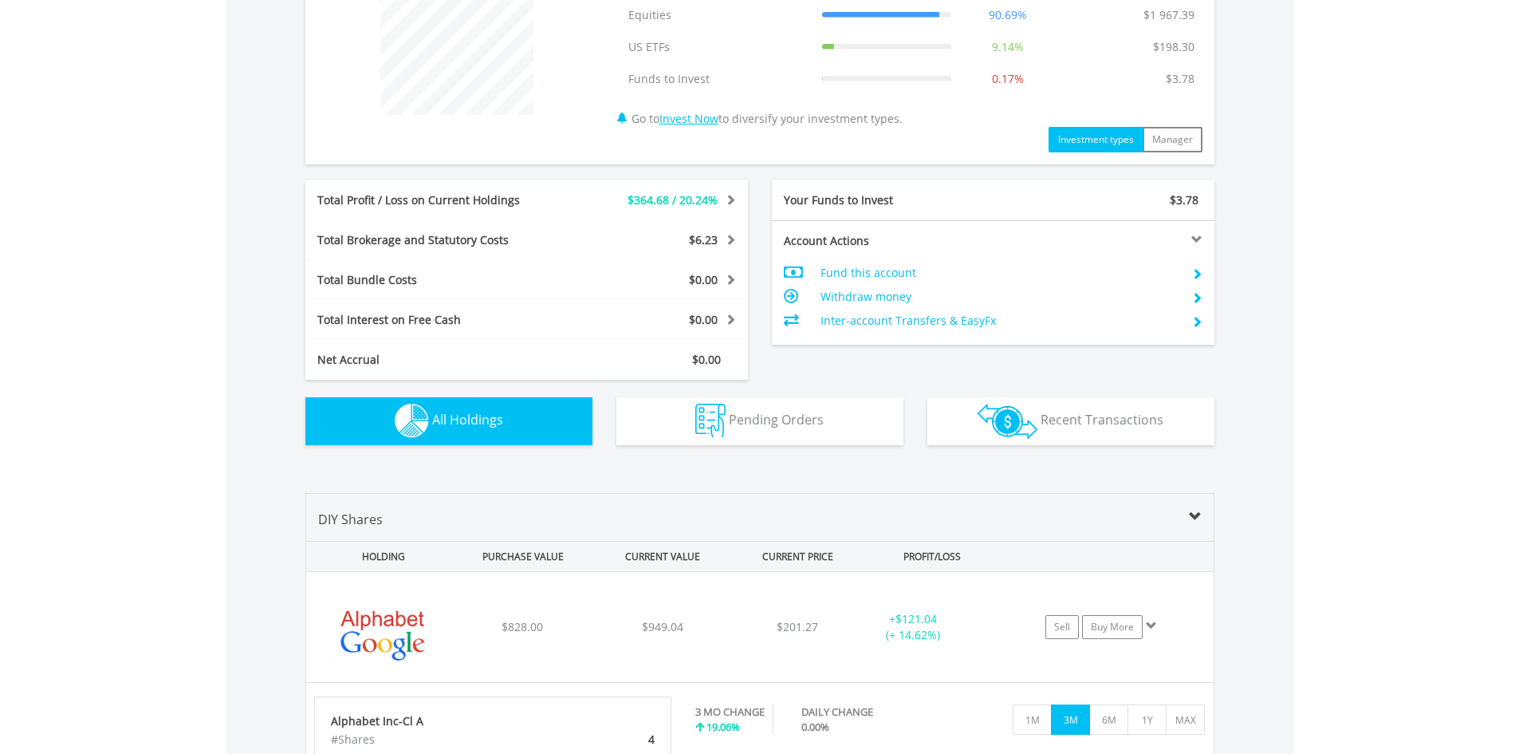
scroll to position [513, 0]
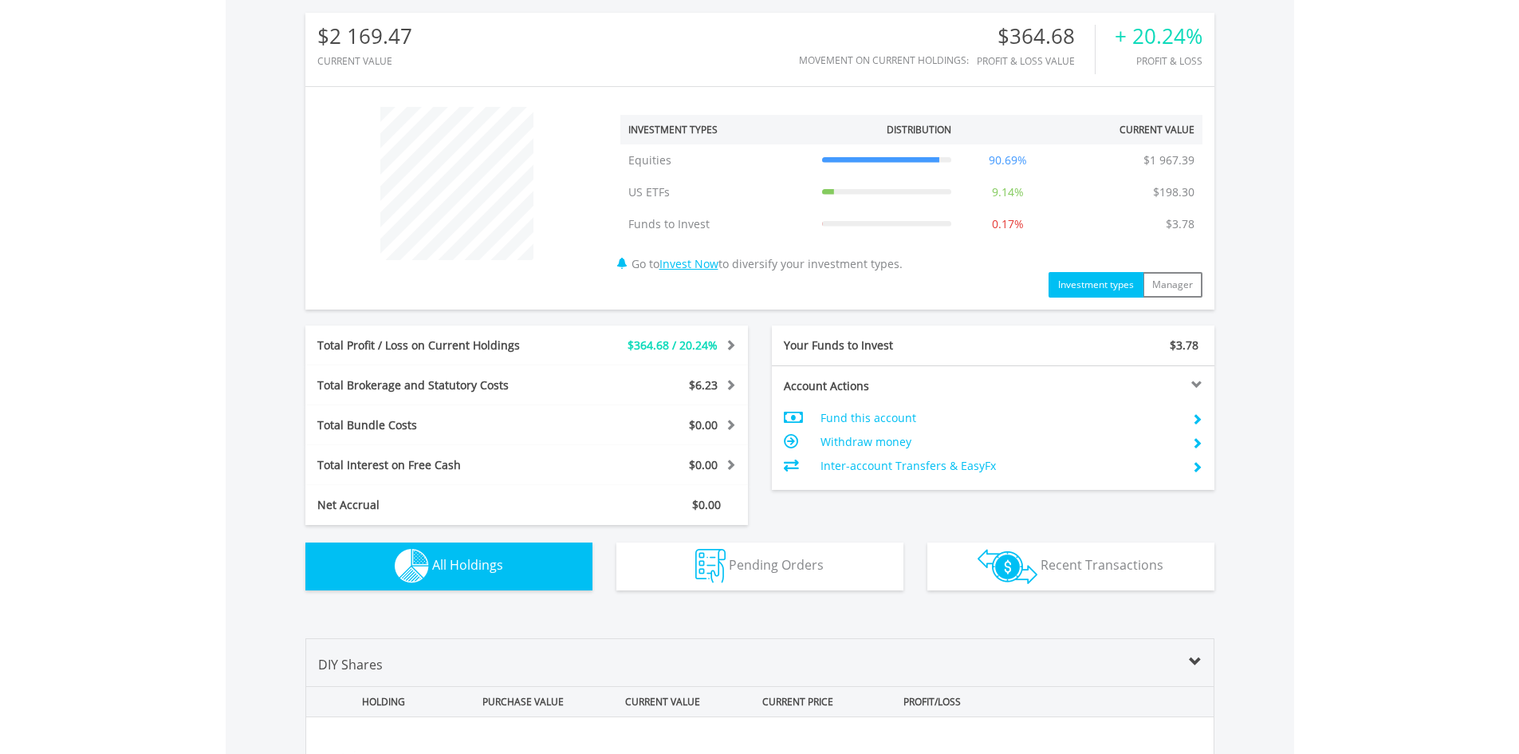
click at [494, 565] on span "All Holdings" at bounding box center [467, 565] width 71 height 18
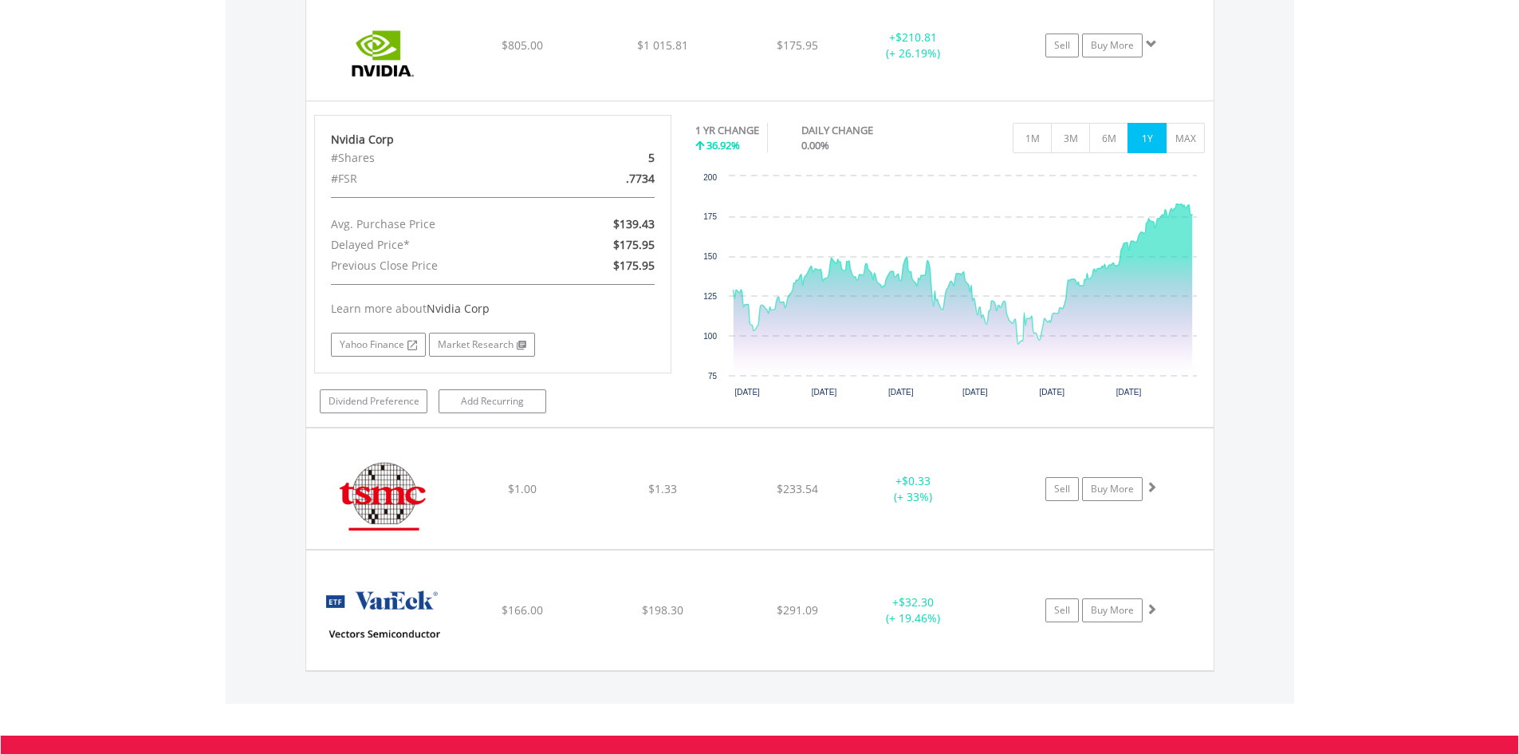
scroll to position [1390, 0]
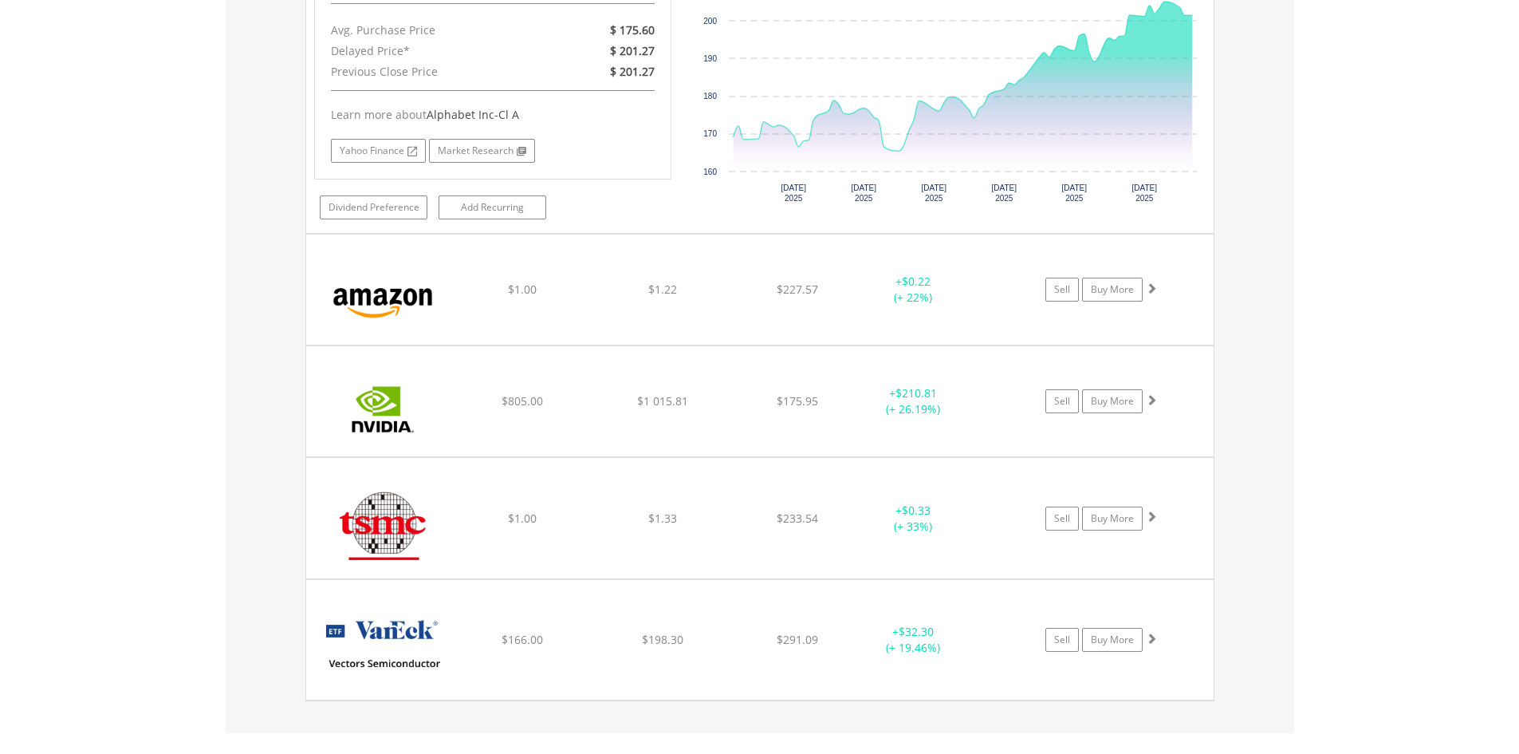
scroll to position [1470, 0]
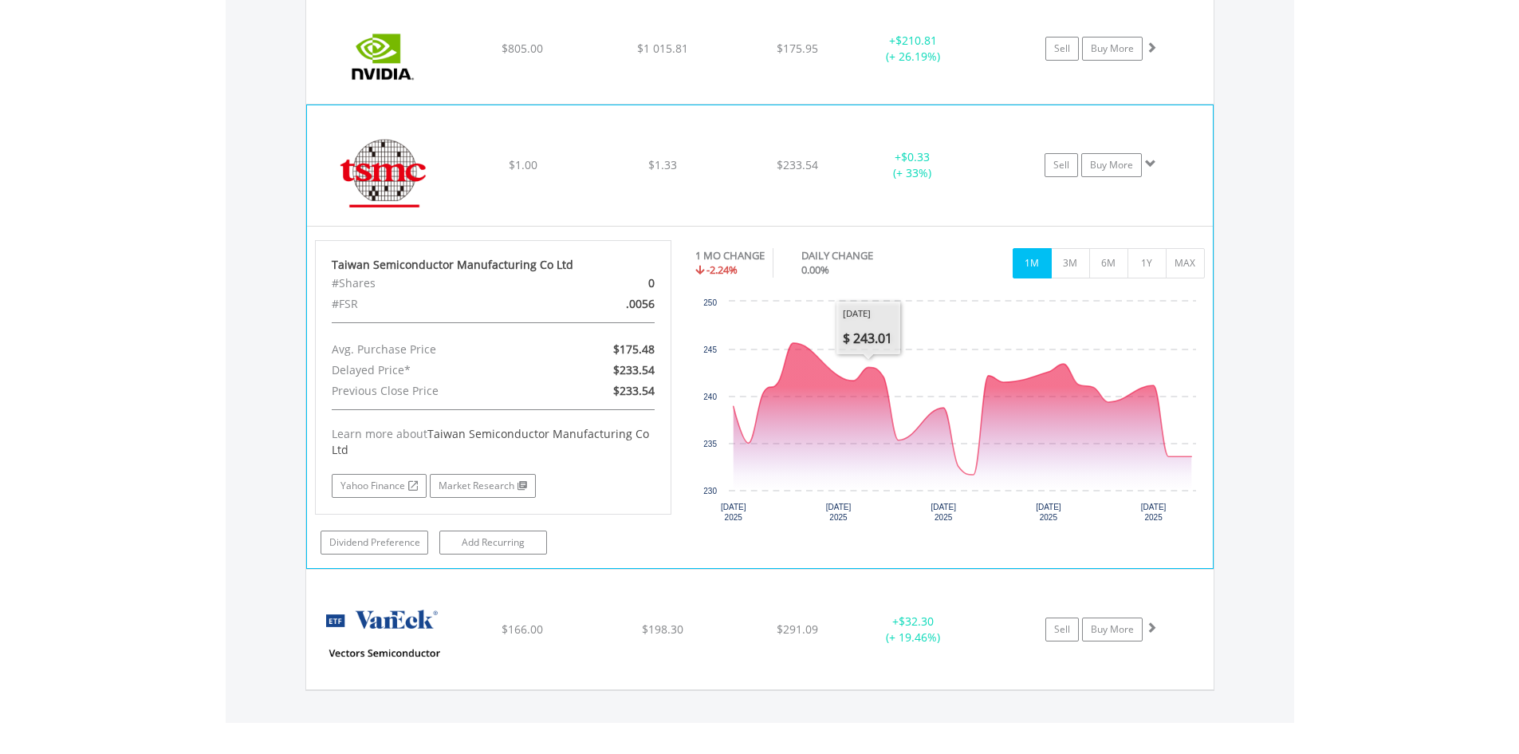
scroll to position [1789, 0]
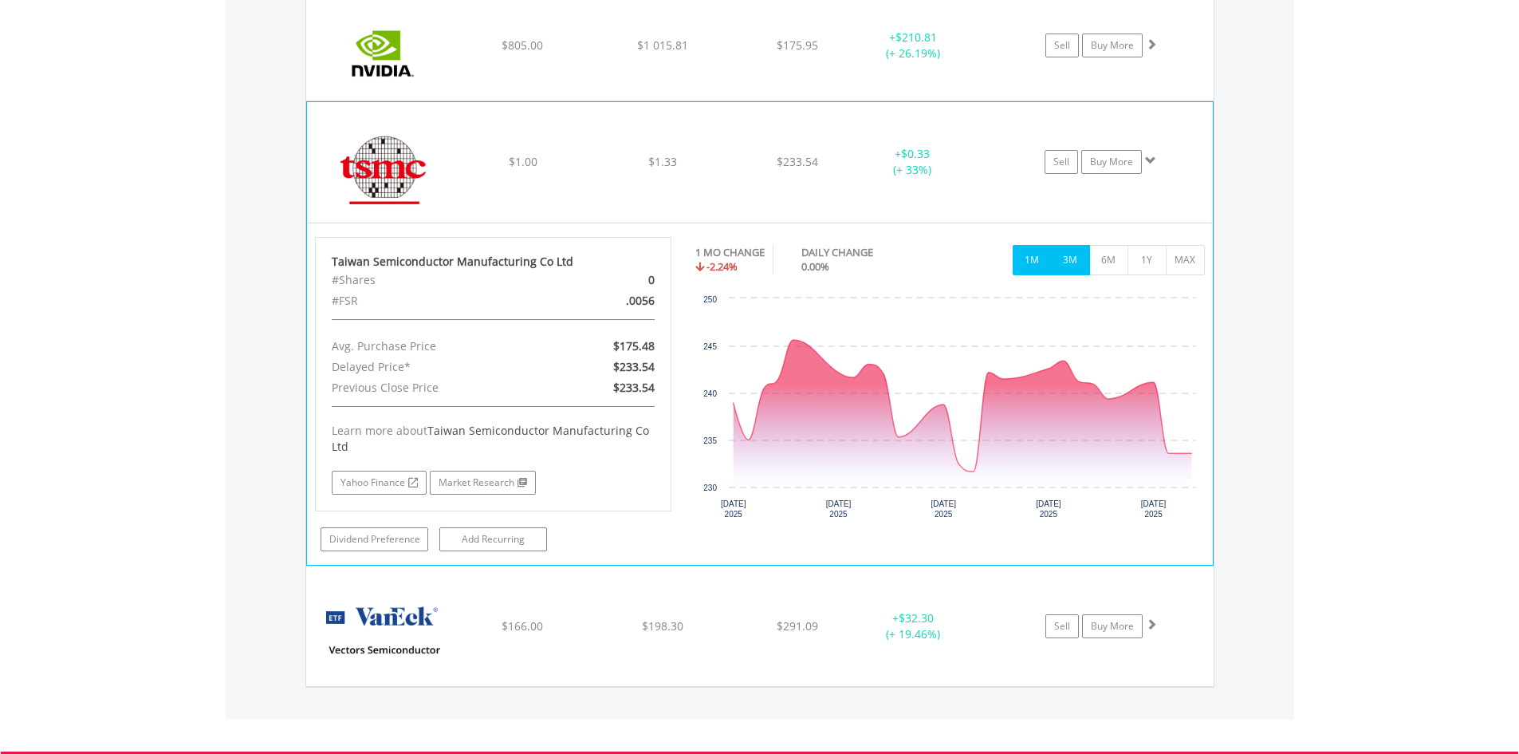
click at [1081, 266] on button "3M" at bounding box center [1070, 260] width 39 height 30
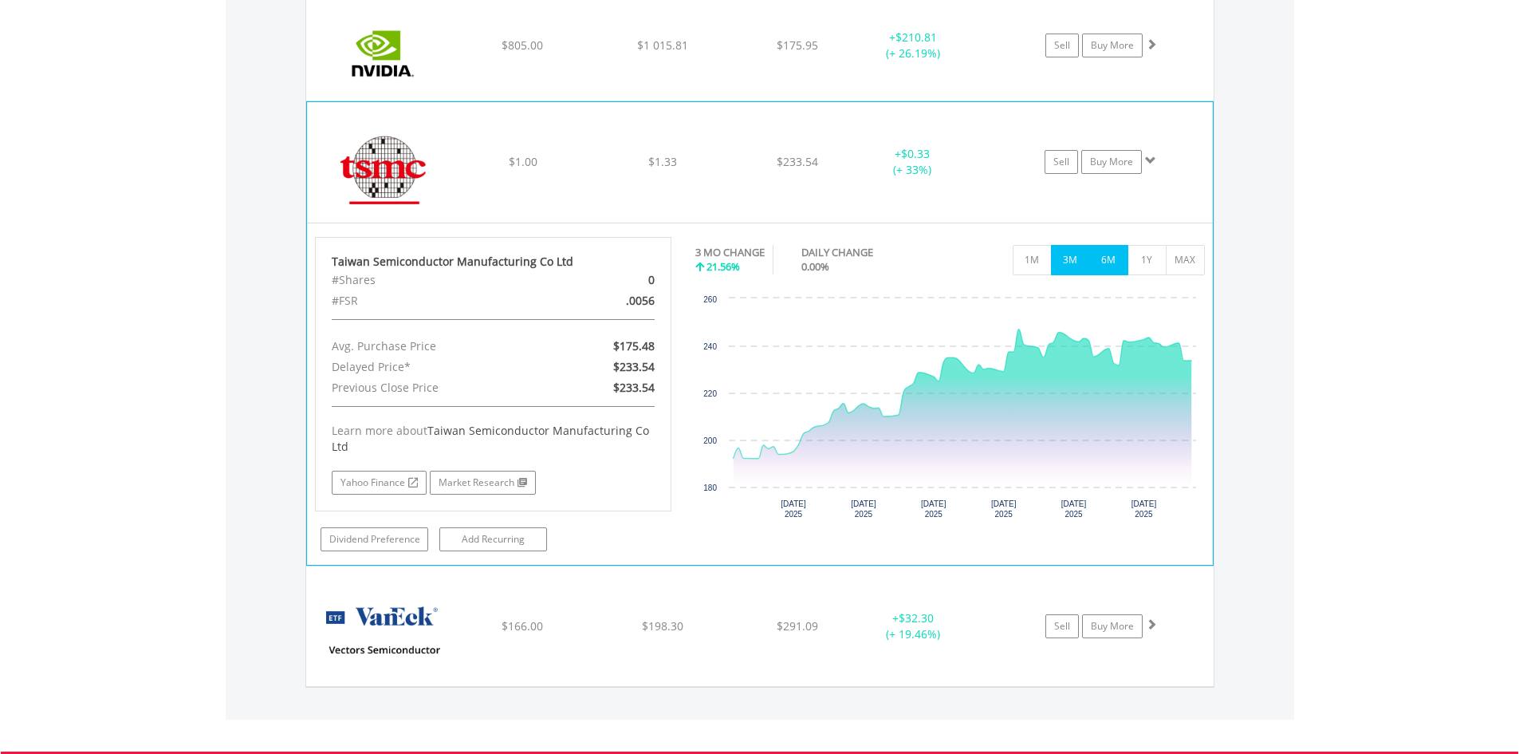
click at [1102, 259] on button "6M" at bounding box center [1108, 260] width 39 height 30
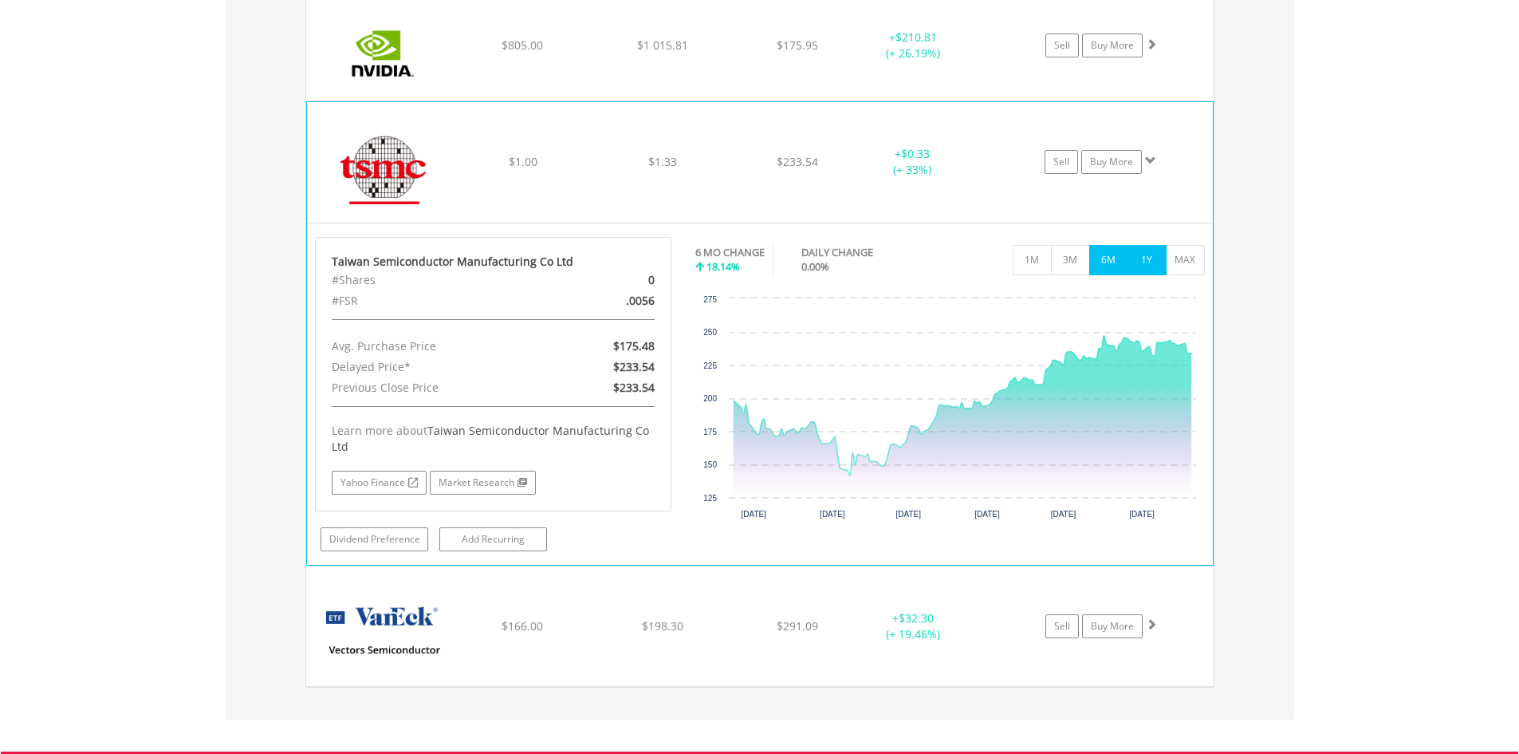
click at [1141, 257] on button "1Y" at bounding box center [1147, 260] width 39 height 30
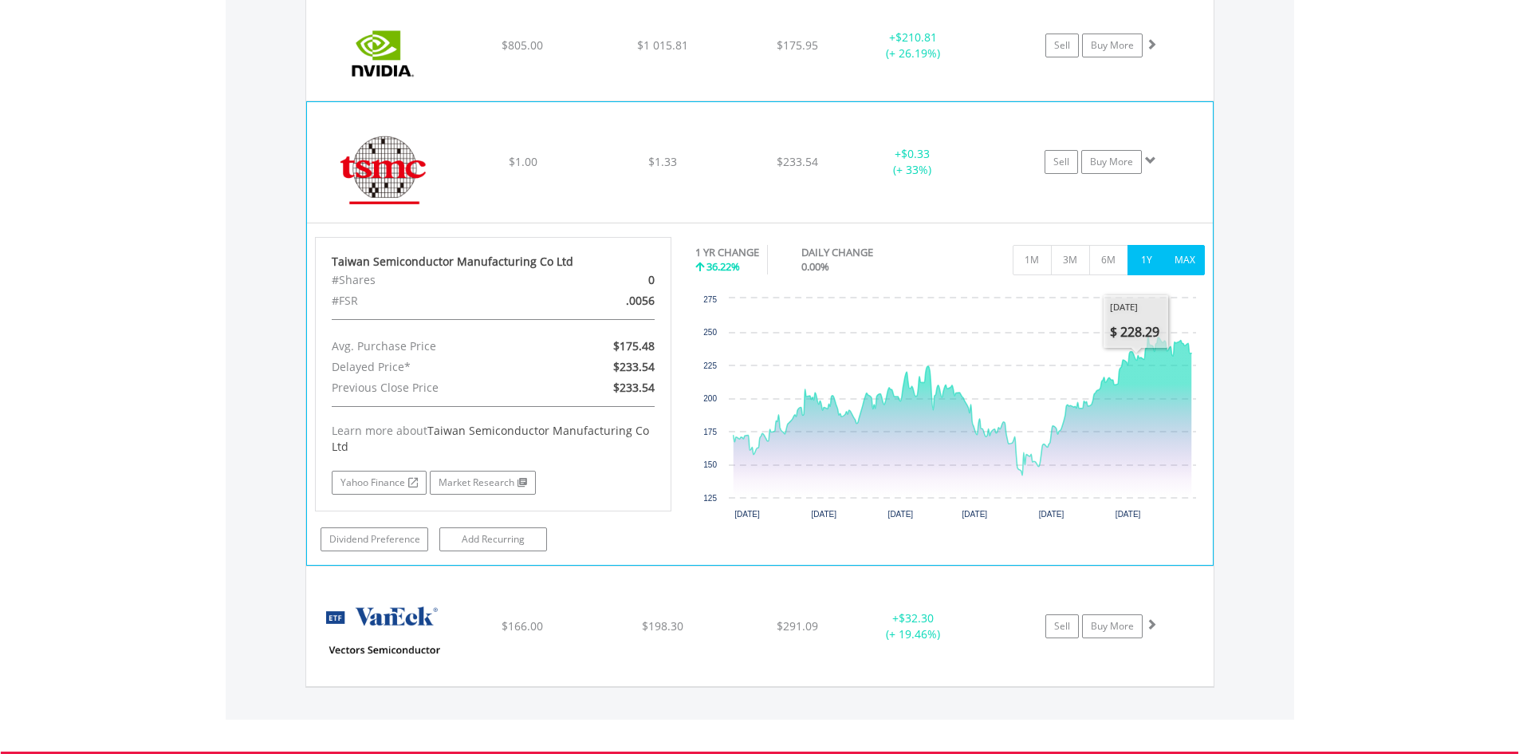
click at [1200, 266] on button "MAX" at bounding box center [1185, 260] width 39 height 30
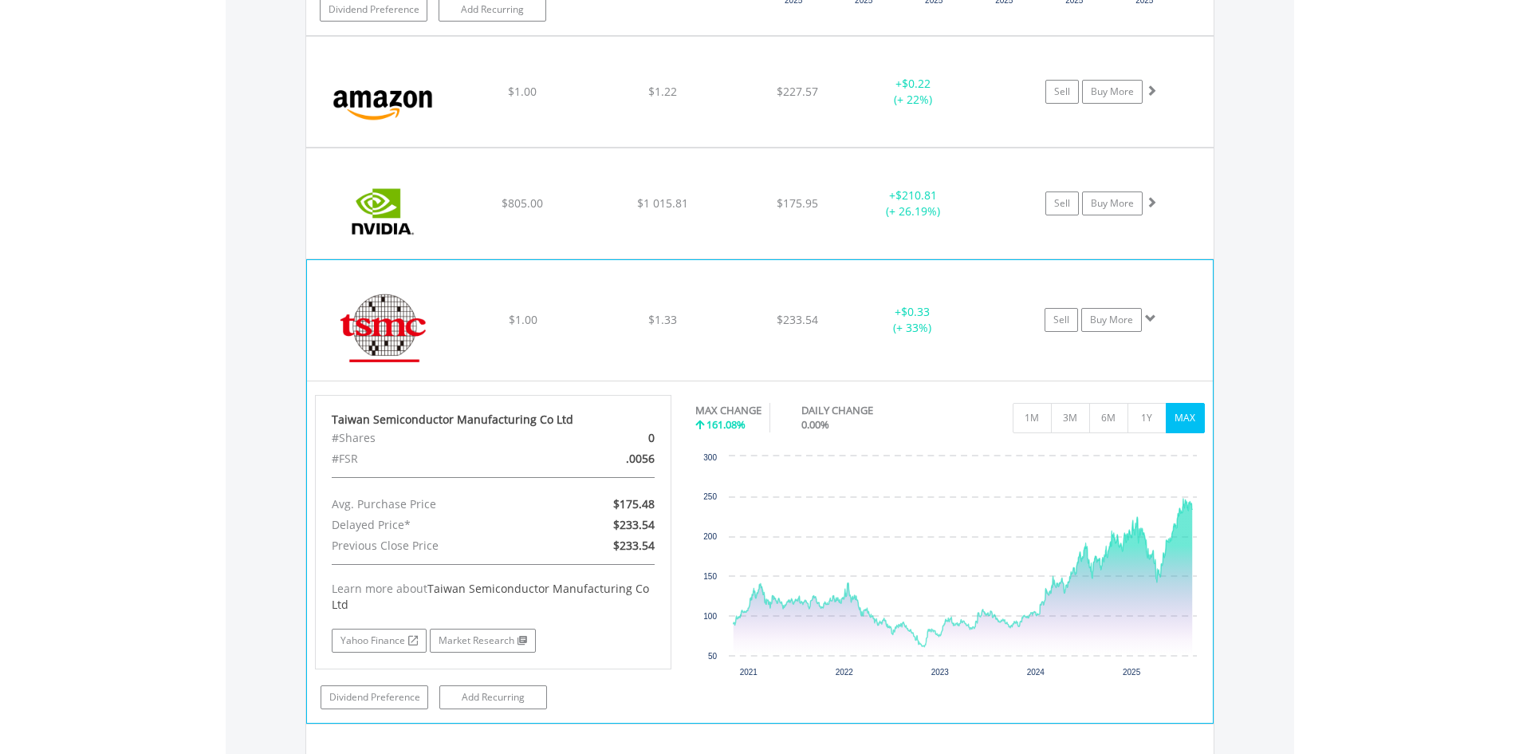
scroll to position [1629, 0]
click at [450, 313] on img at bounding box center [383, 330] width 137 height 96
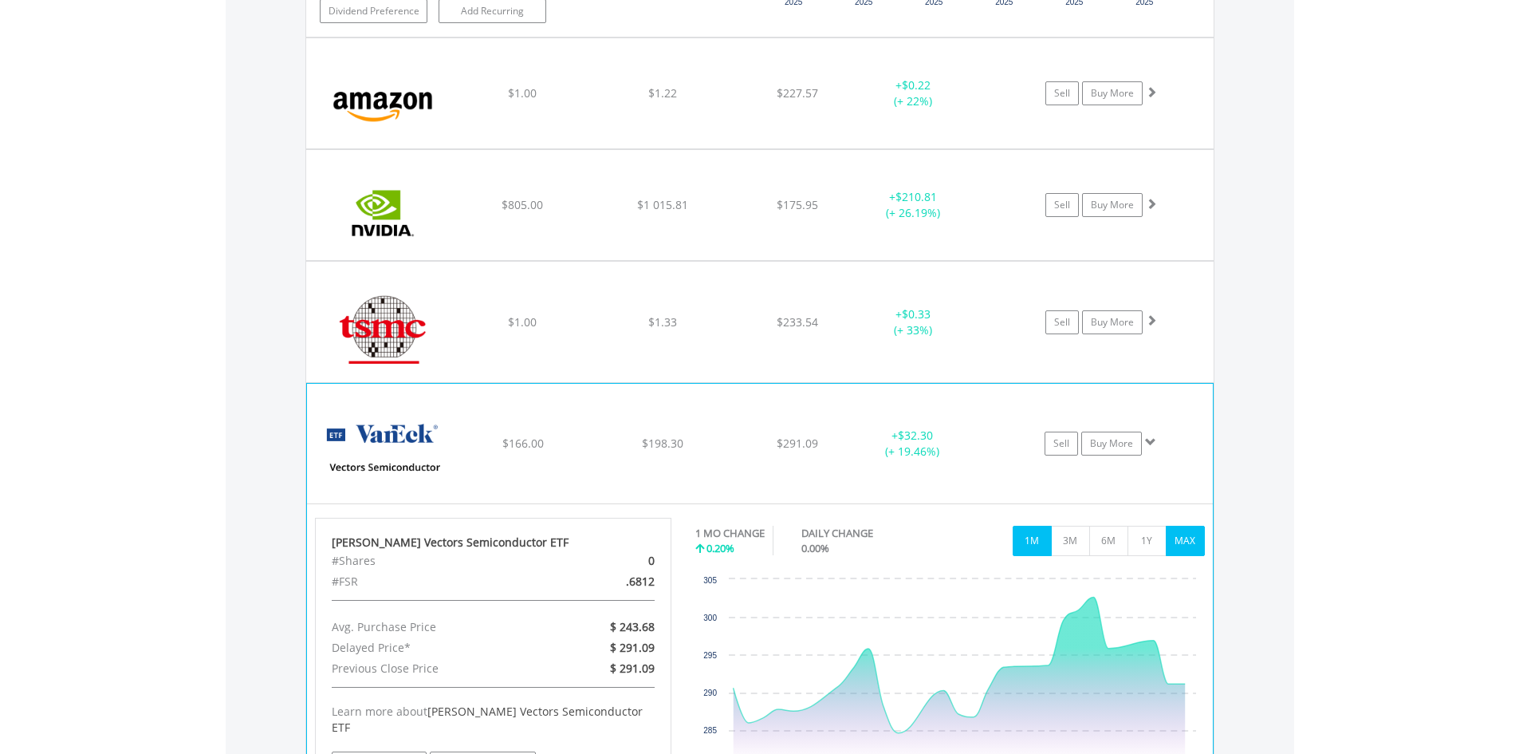
click at [1193, 544] on button "MAX" at bounding box center [1185, 541] width 39 height 30
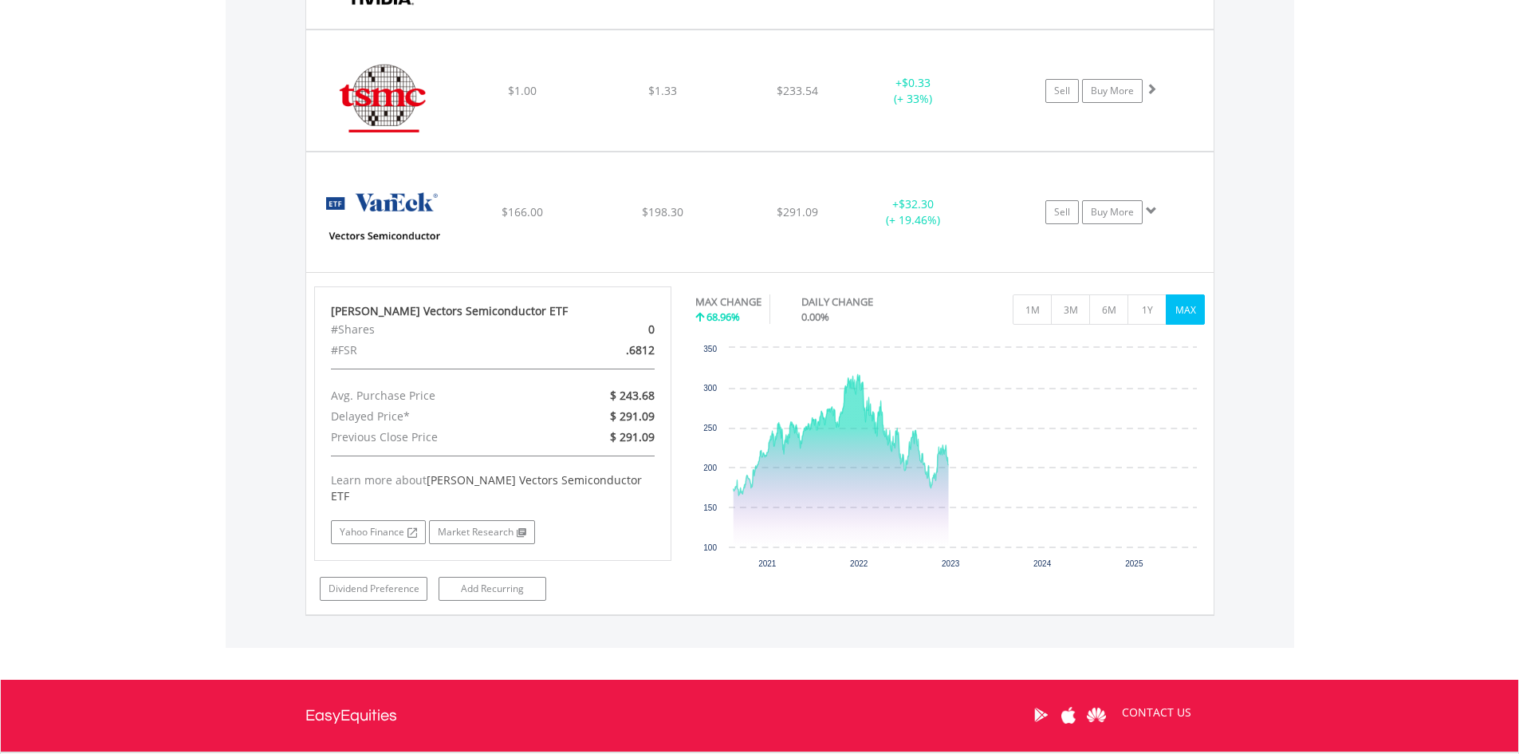
scroll to position [1869, 0]
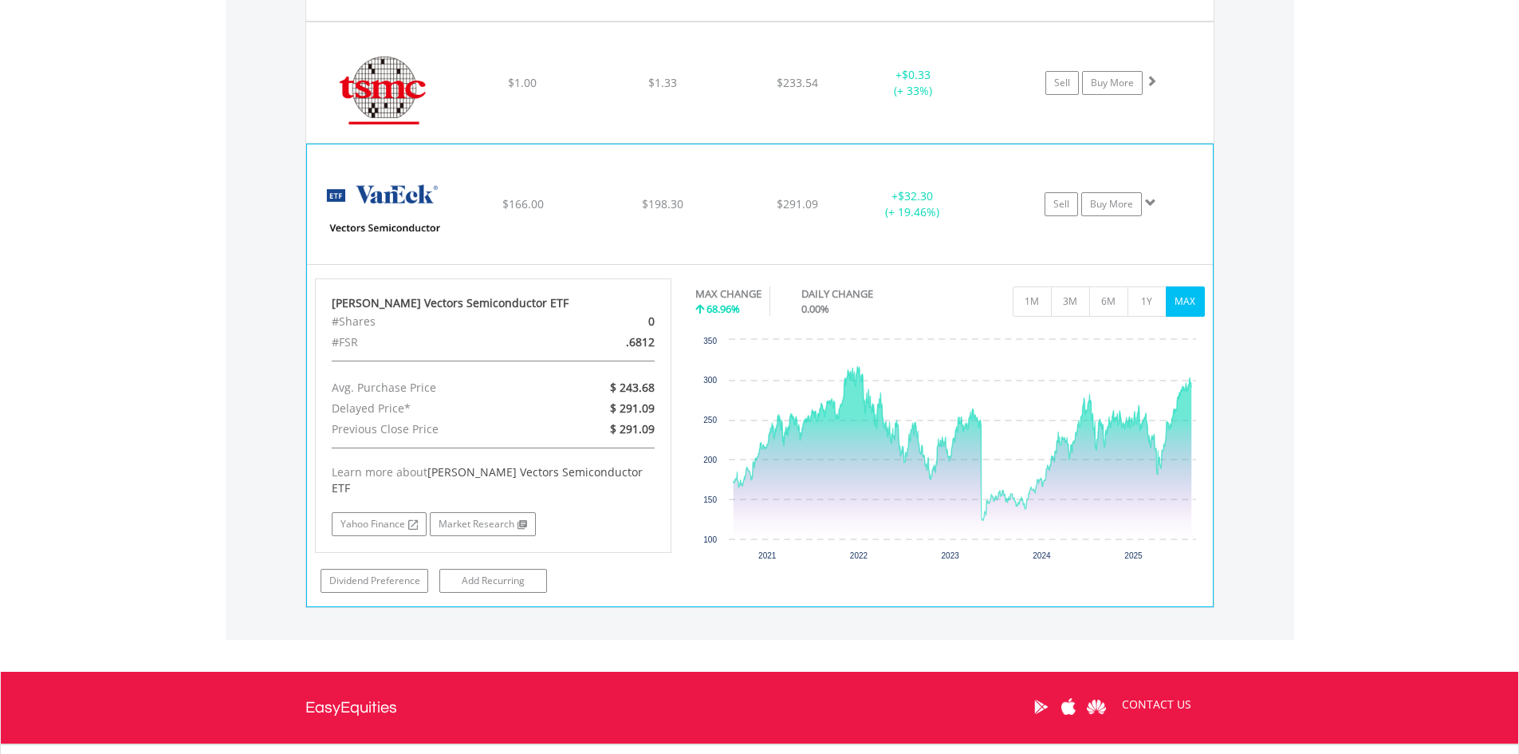
click at [370, 203] on img at bounding box center [383, 212] width 137 height 96
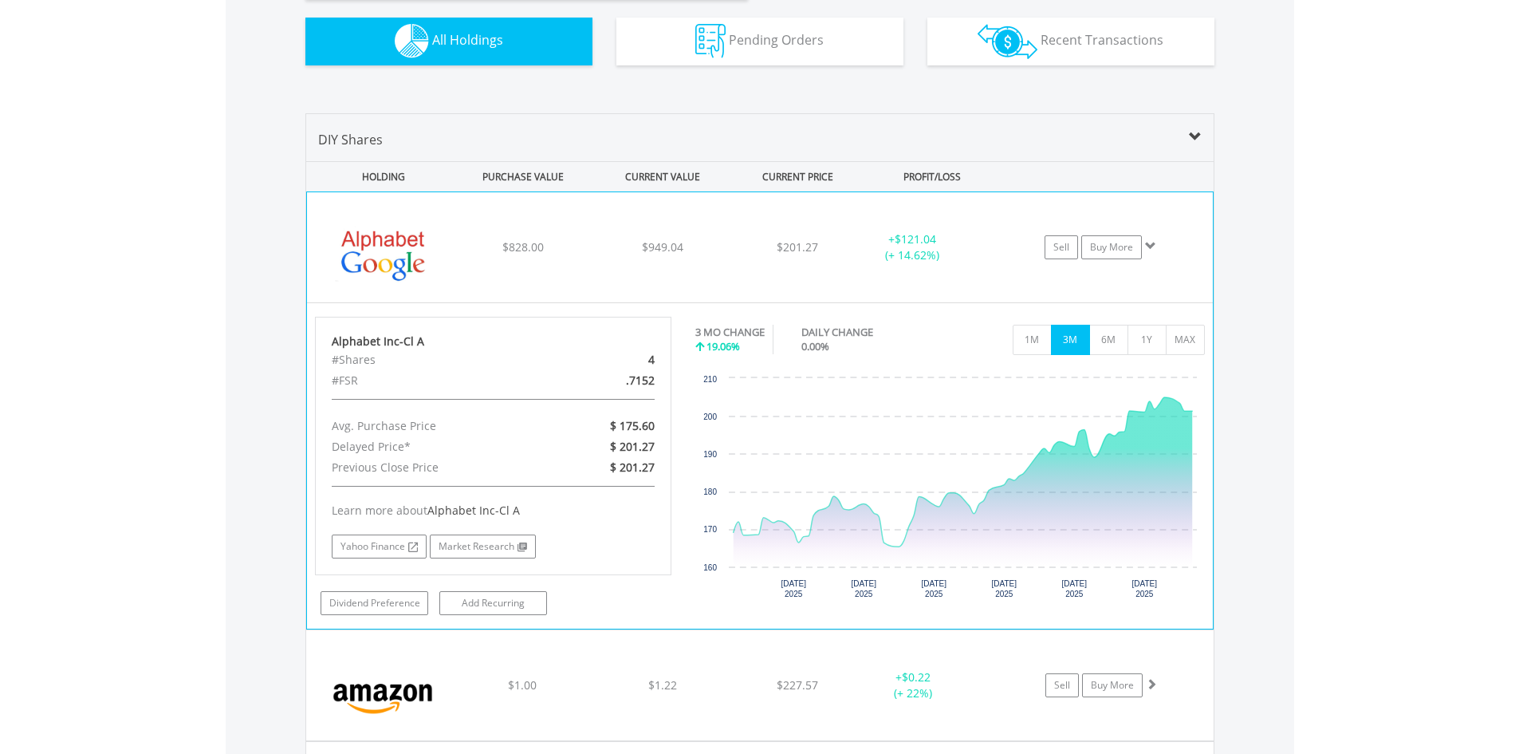
scroll to position [1037, 0]
click at [368, 239] on img at bounding box center [383, 256] width 137 height 86
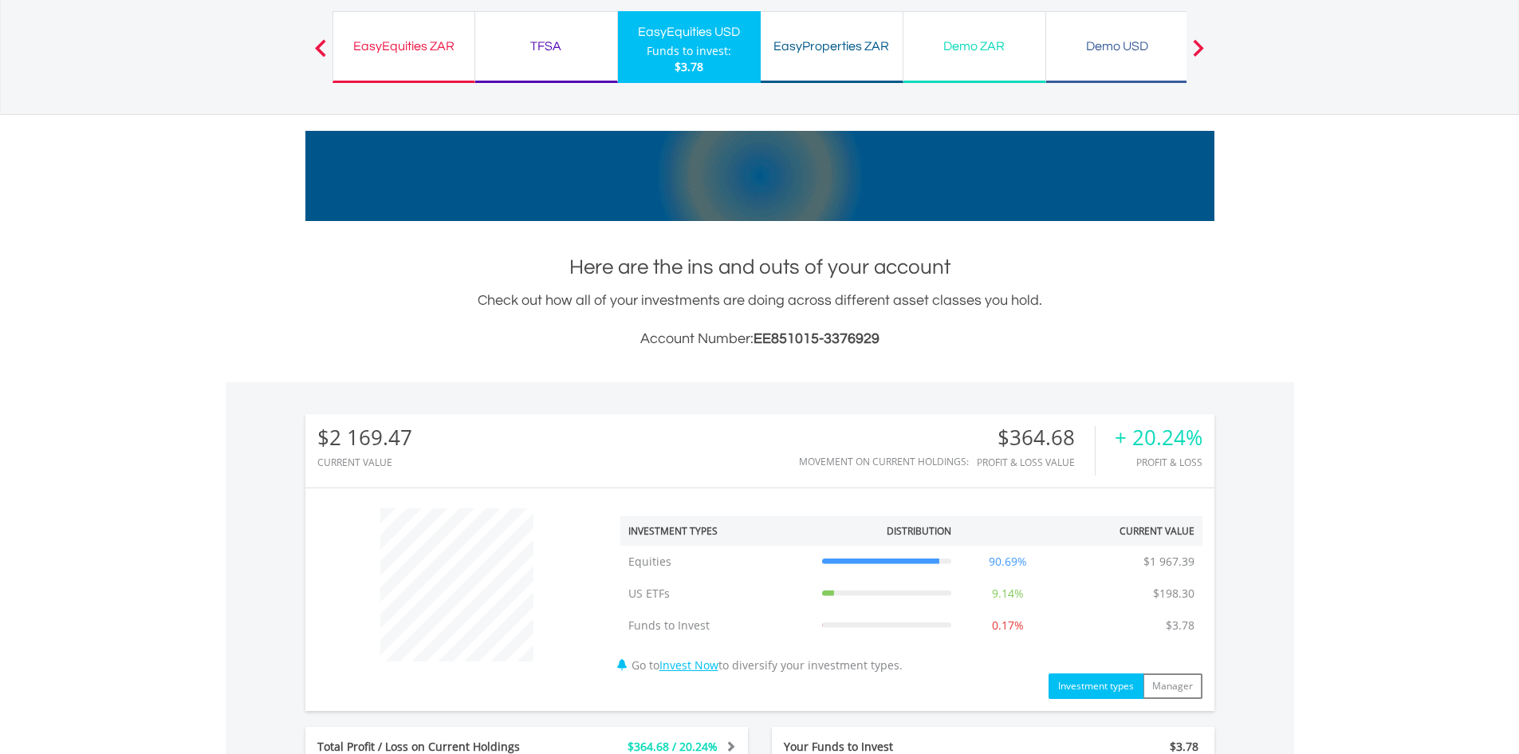
scroll to position [0, 0]
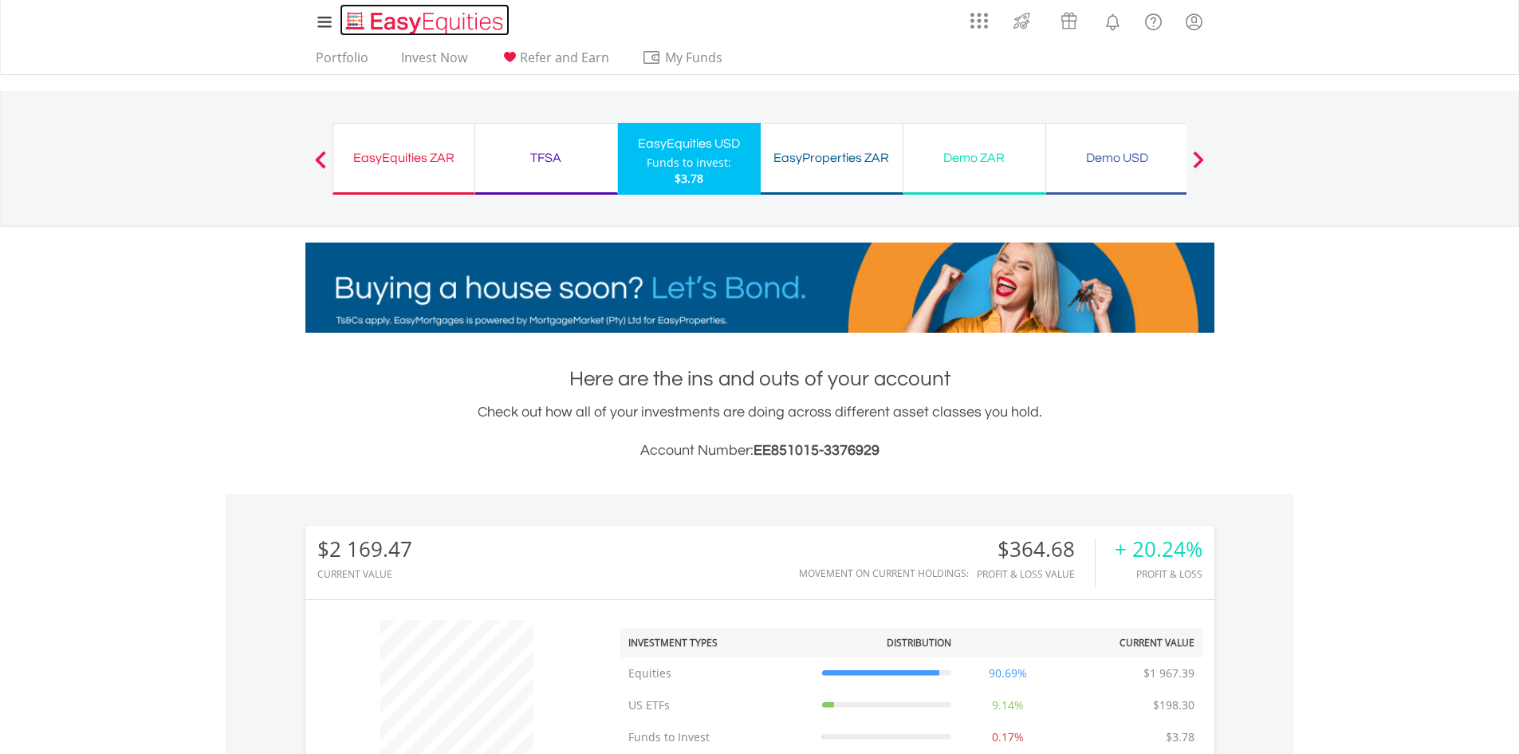
click at [409, 25] on img "Home page" at bounding box center [426, 23] width 167 height 26
